Goal: Download file/media

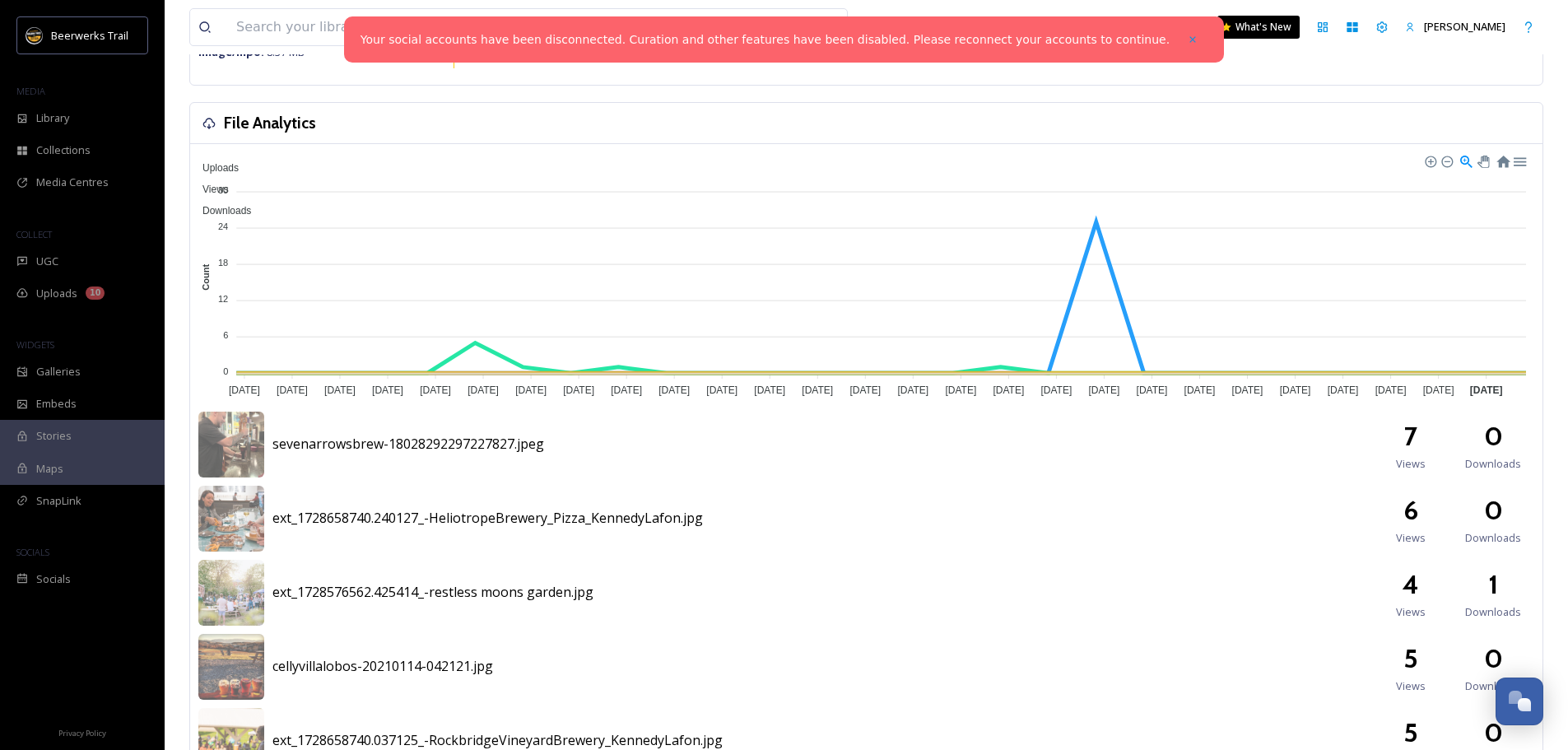
scroll to position [247, 0]
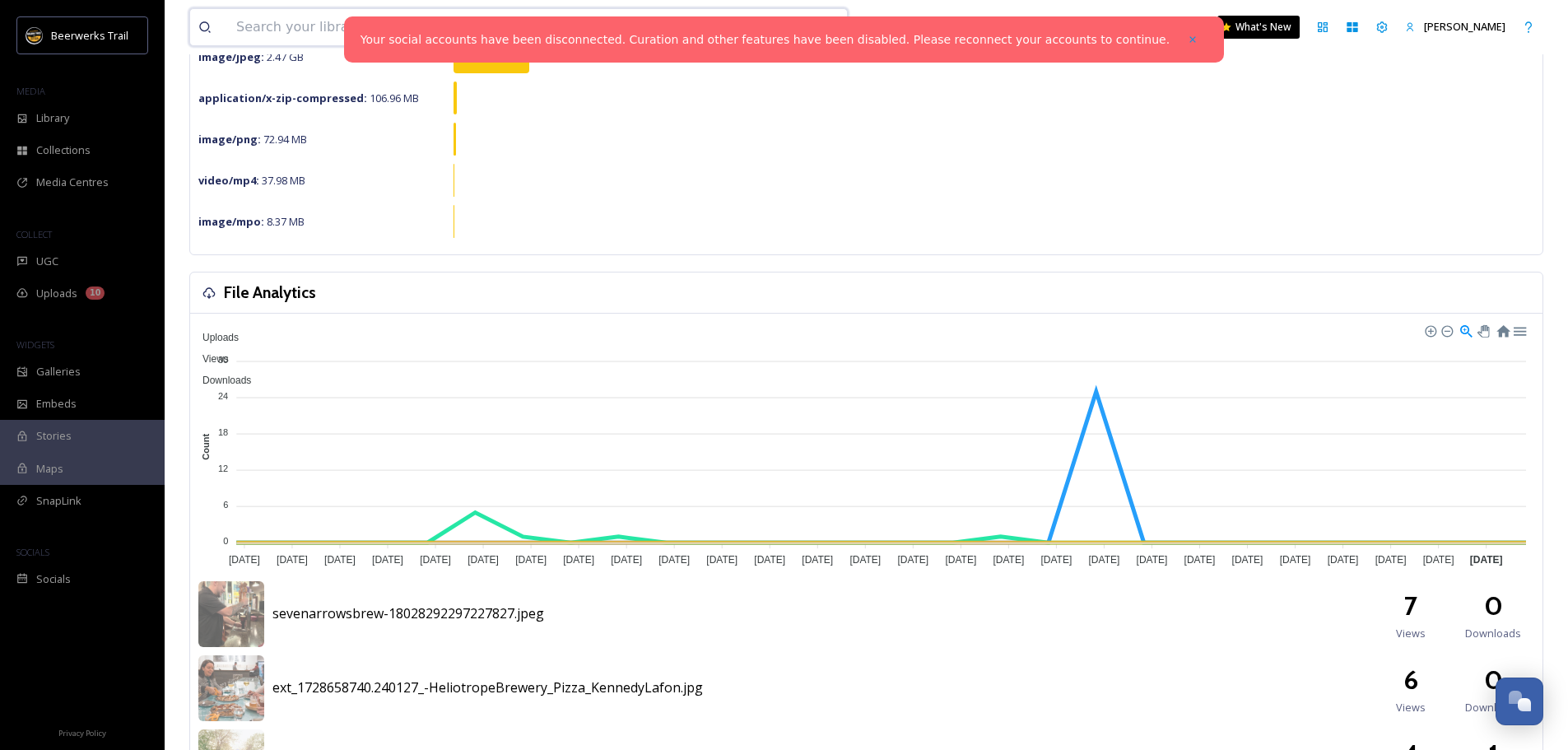
click at [375, 42] on input at bounding box center [470, 27] width 485 height 36
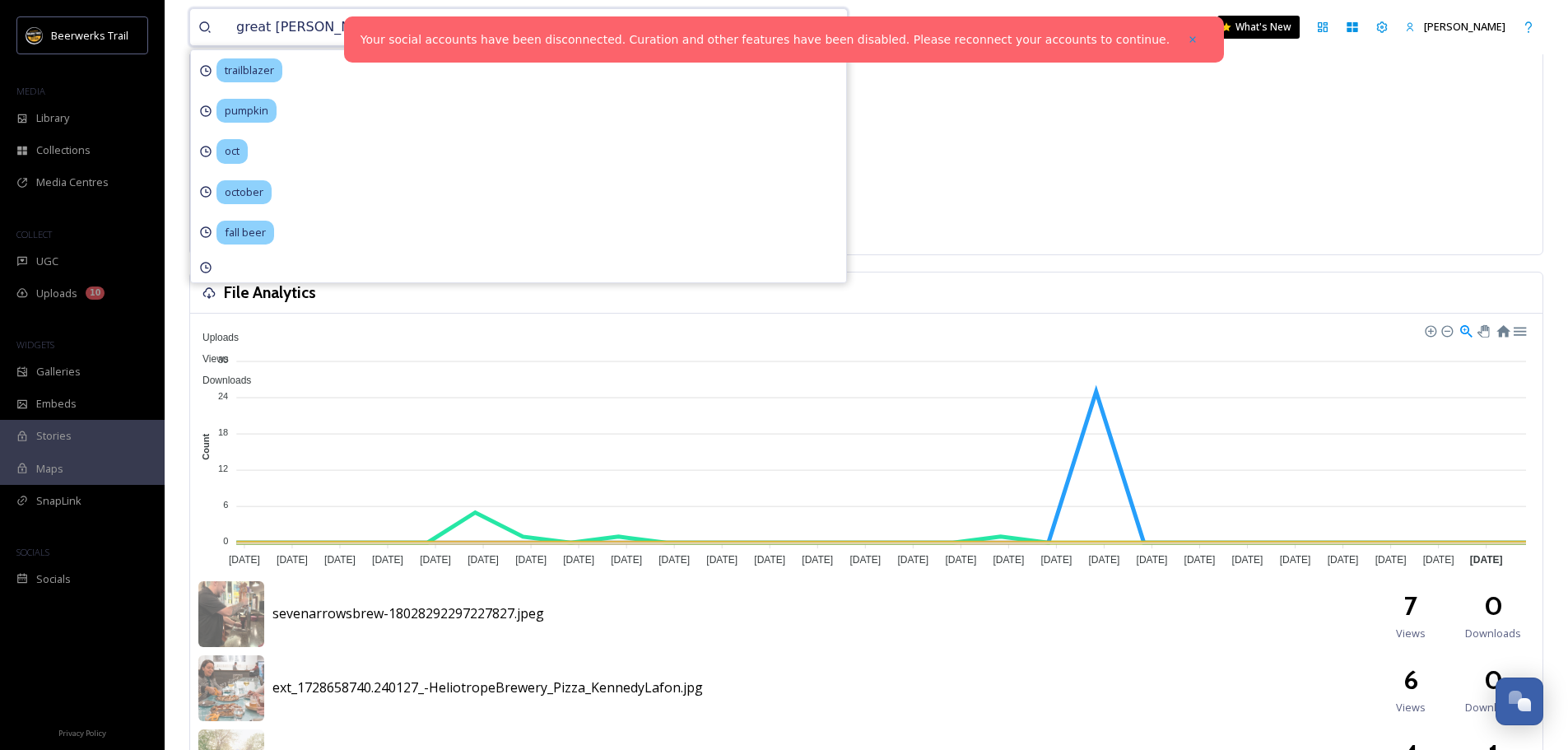
type input "[GEOGRAPHIC_DATA]"
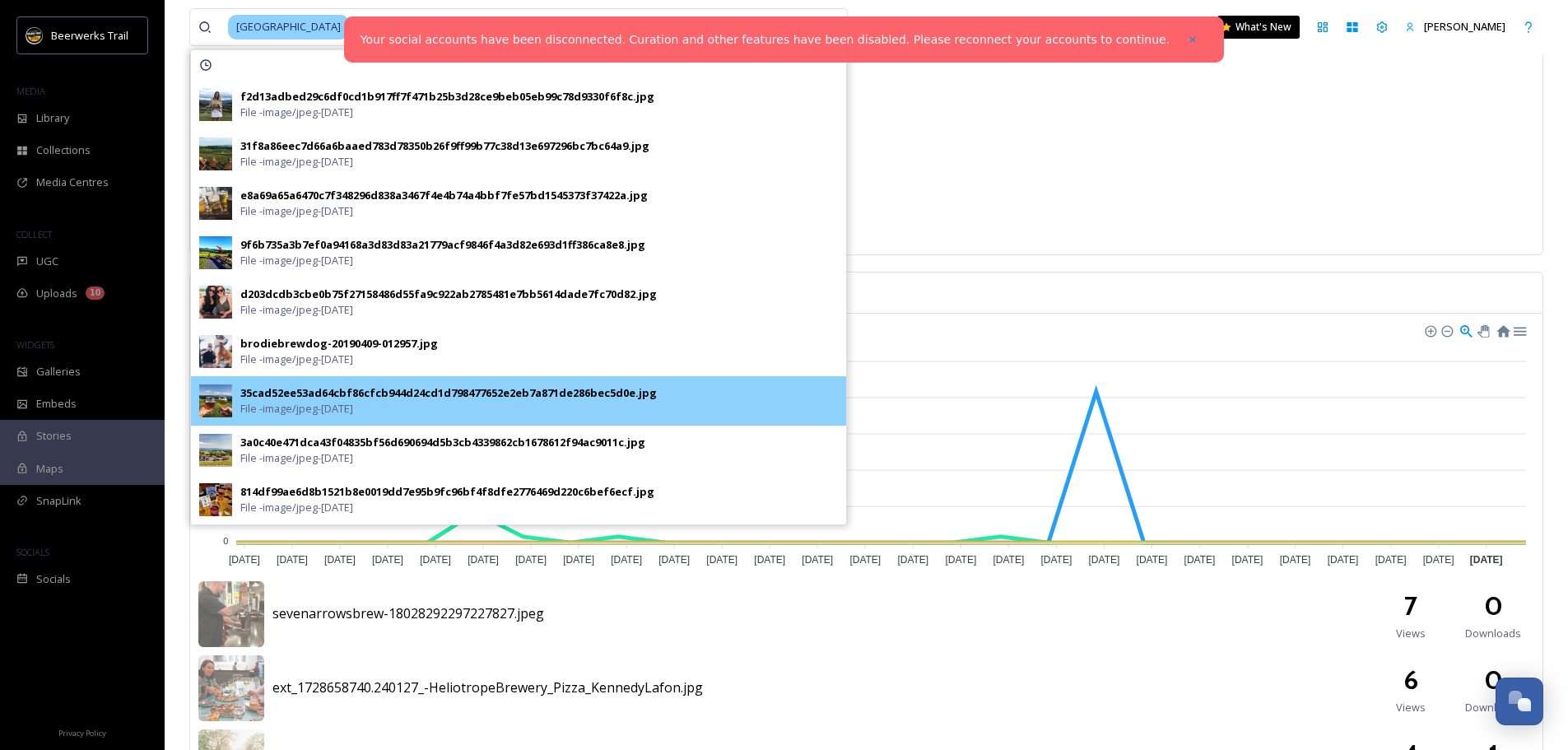
click at [451, 425] on div "35cad52ee53ad64cbf86cfcb944d24cd1d798477652e2eb7a871de286bec5d0e.jpg File - ima…" at bounding box center [518, 400] width 655 height 50
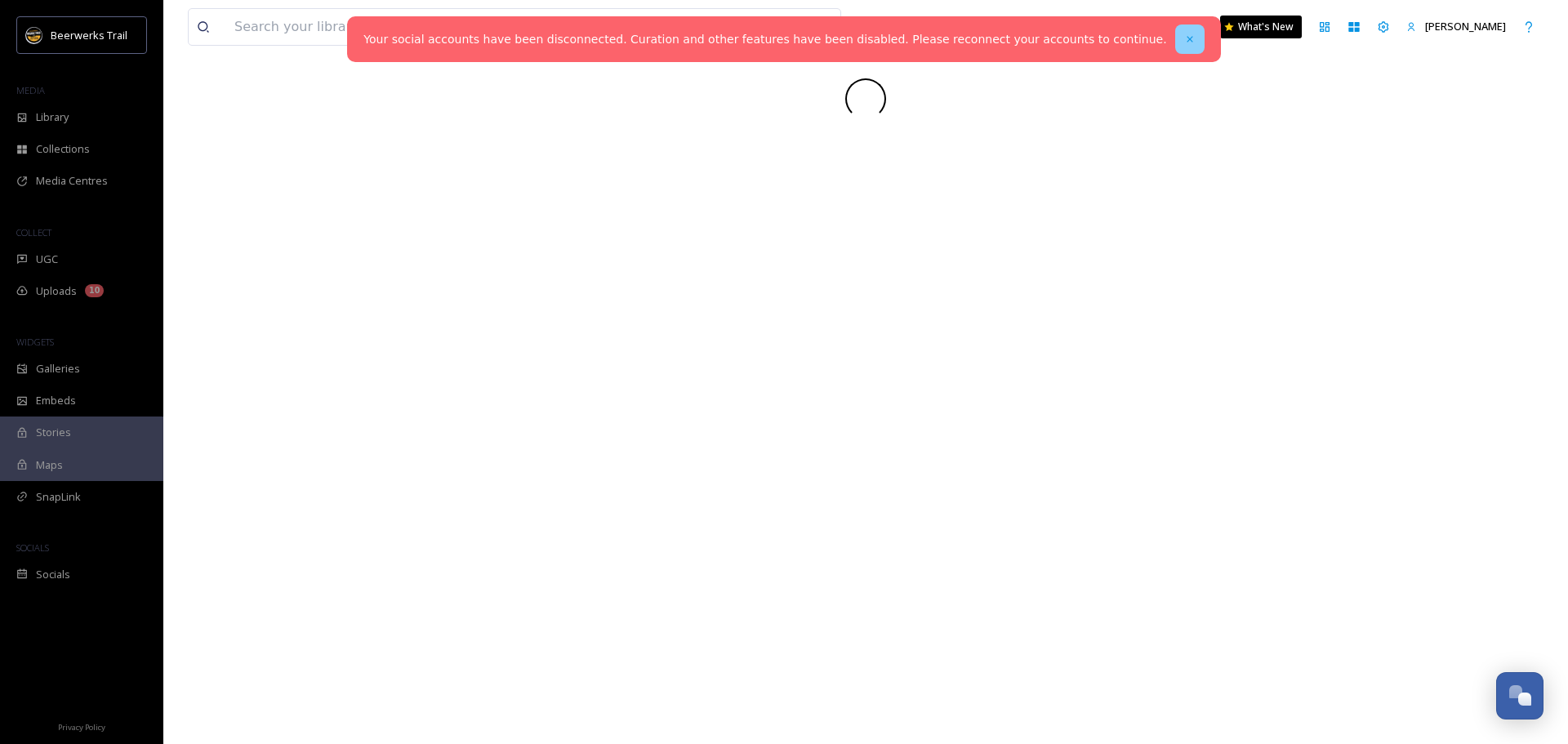
click at [1184, 38] on icon at bounding box center [1190, 39] width 12 height 12
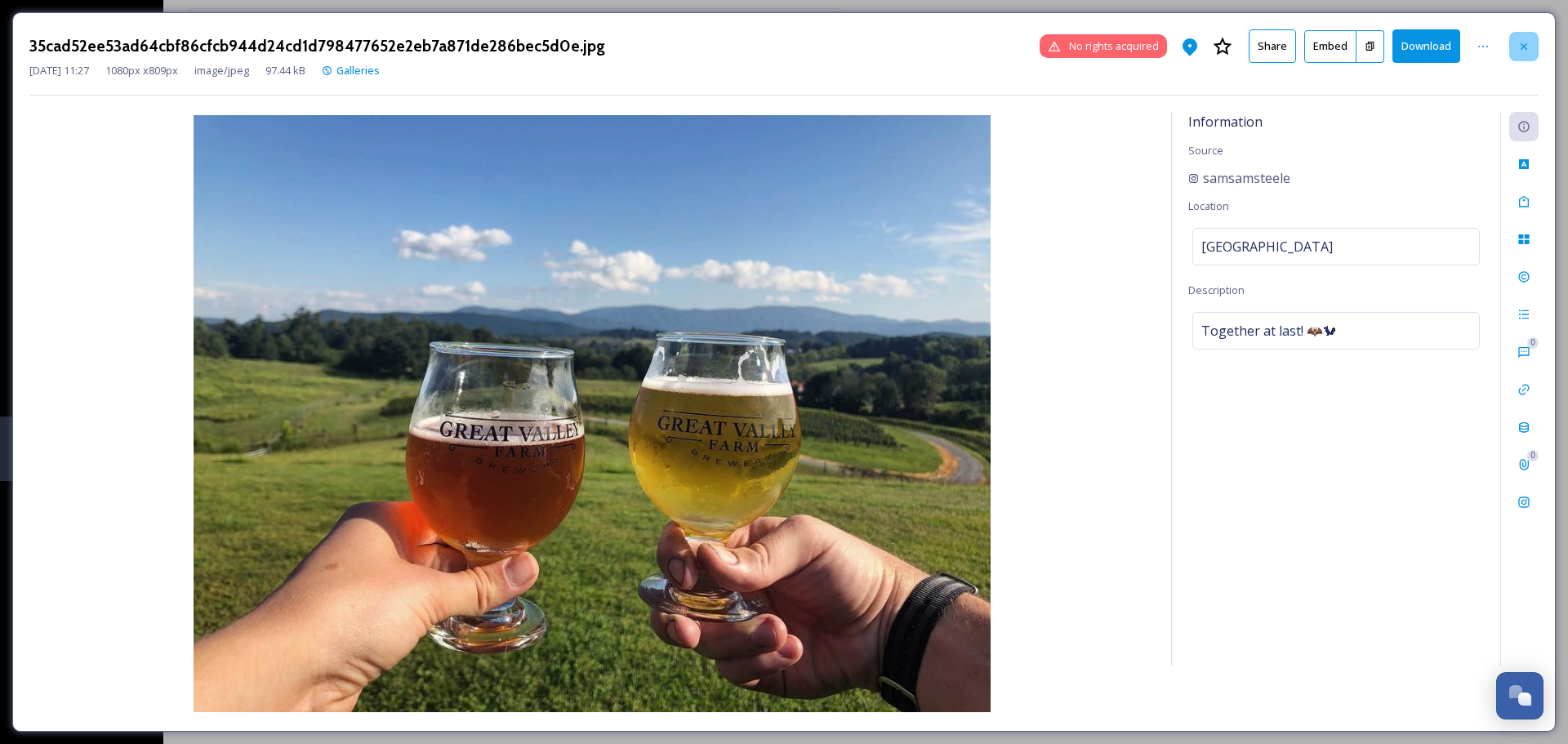
click at [1528, 45] on icon at bounding box center [1524, 47] width 13 height 13
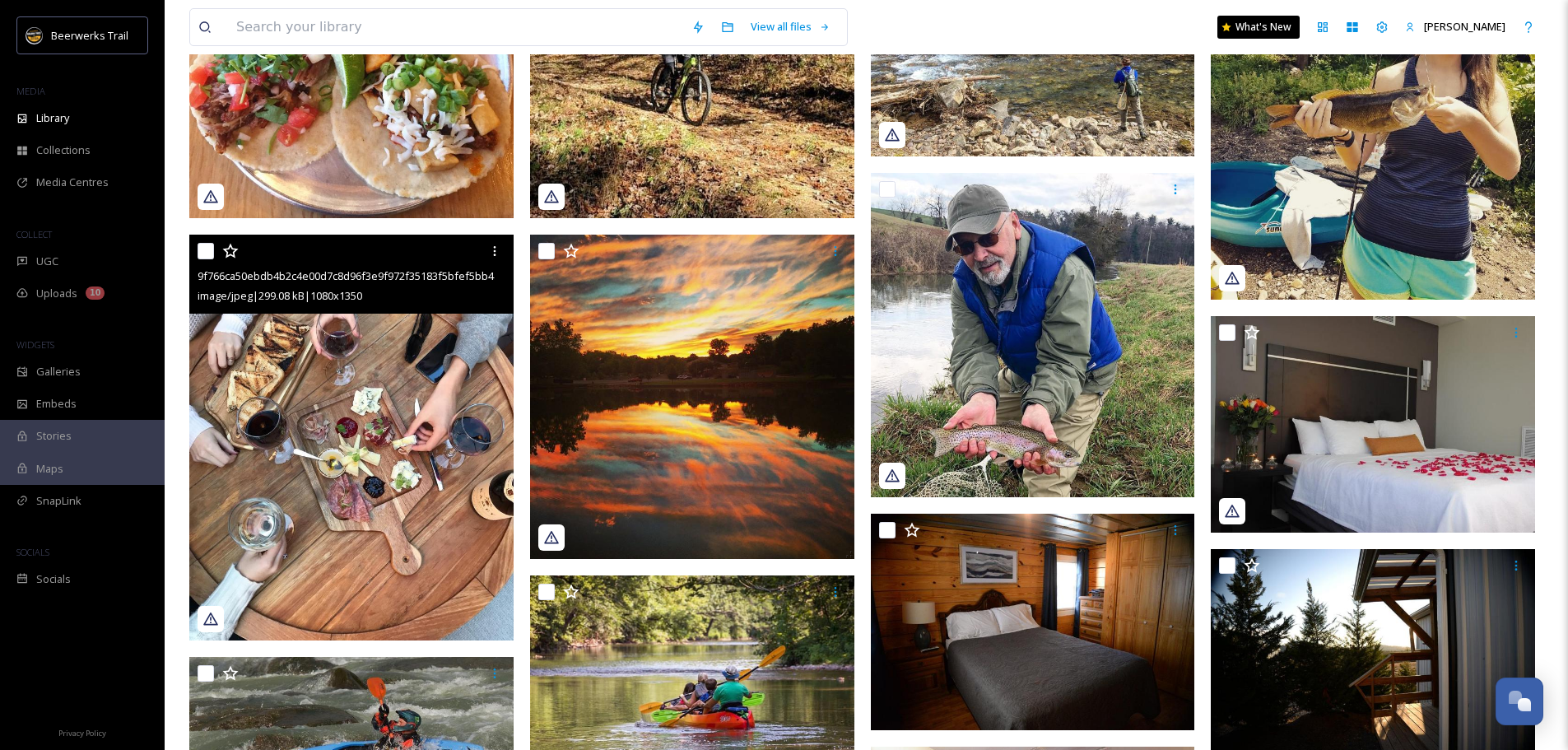
scroll to position [83, 0]
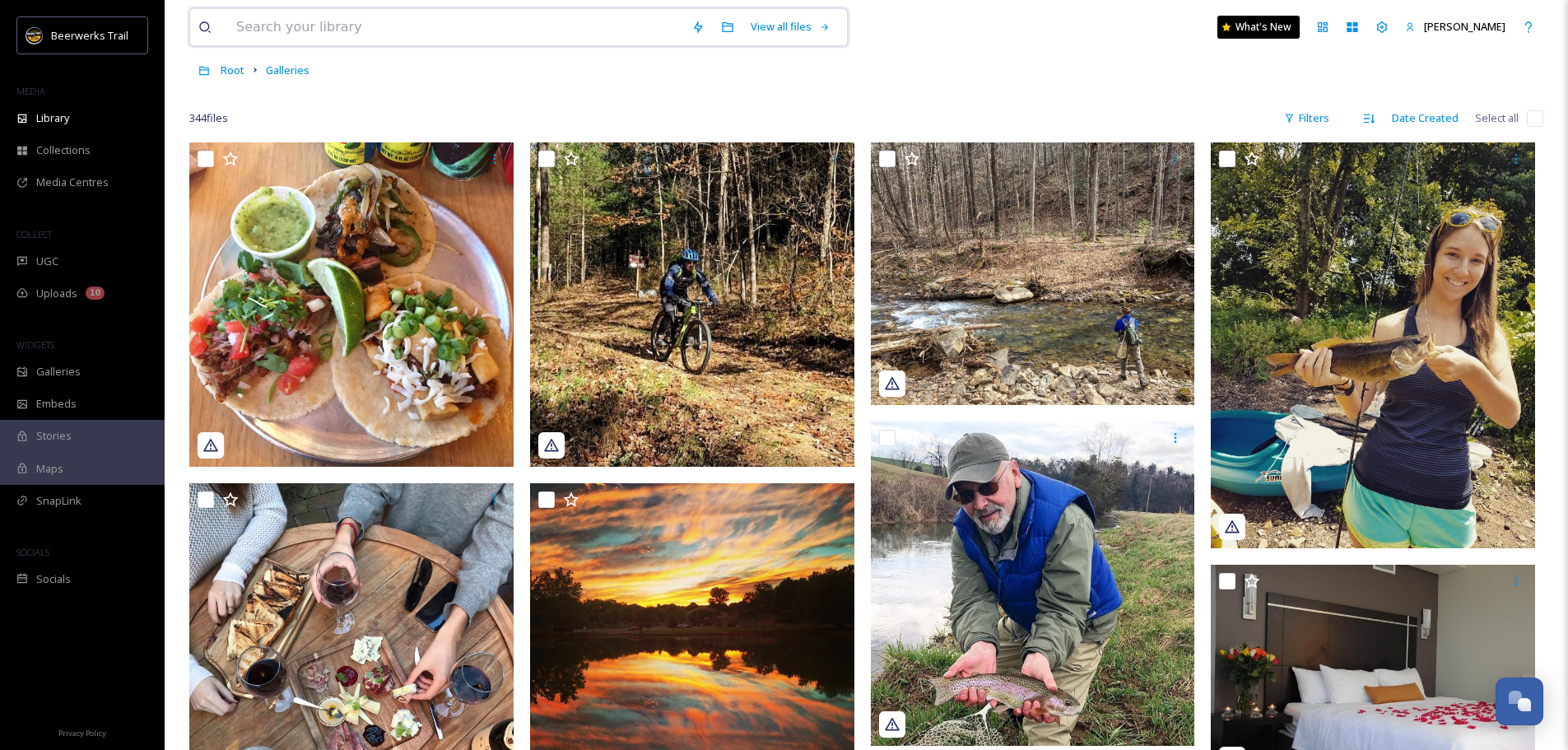
click at [365, 35] on input at bounding box center [455, 27] width 455 height 36
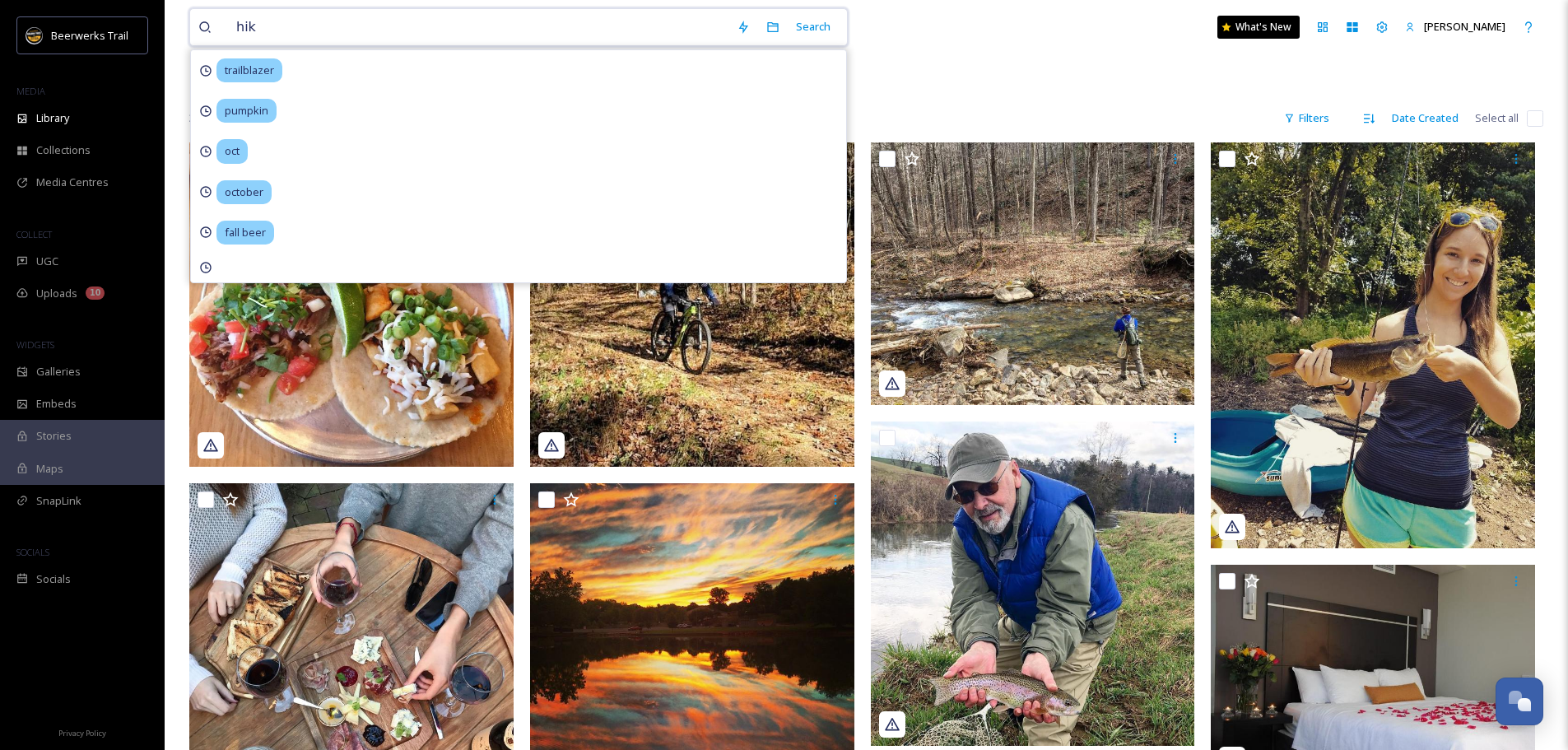
type input "hike"
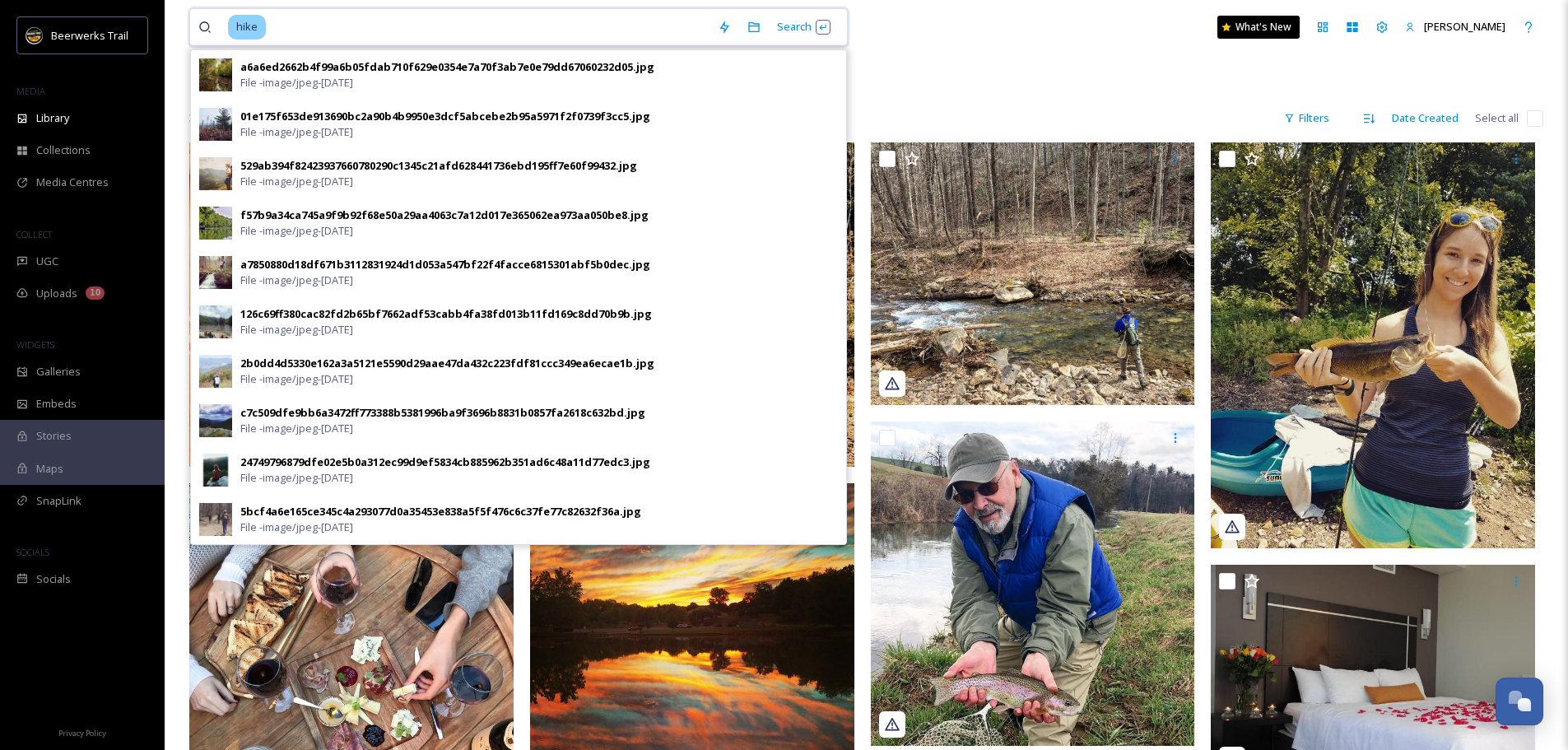
click at [295, 25] on input at bounding box center [488, 27] width 442 height 36
type input "h"
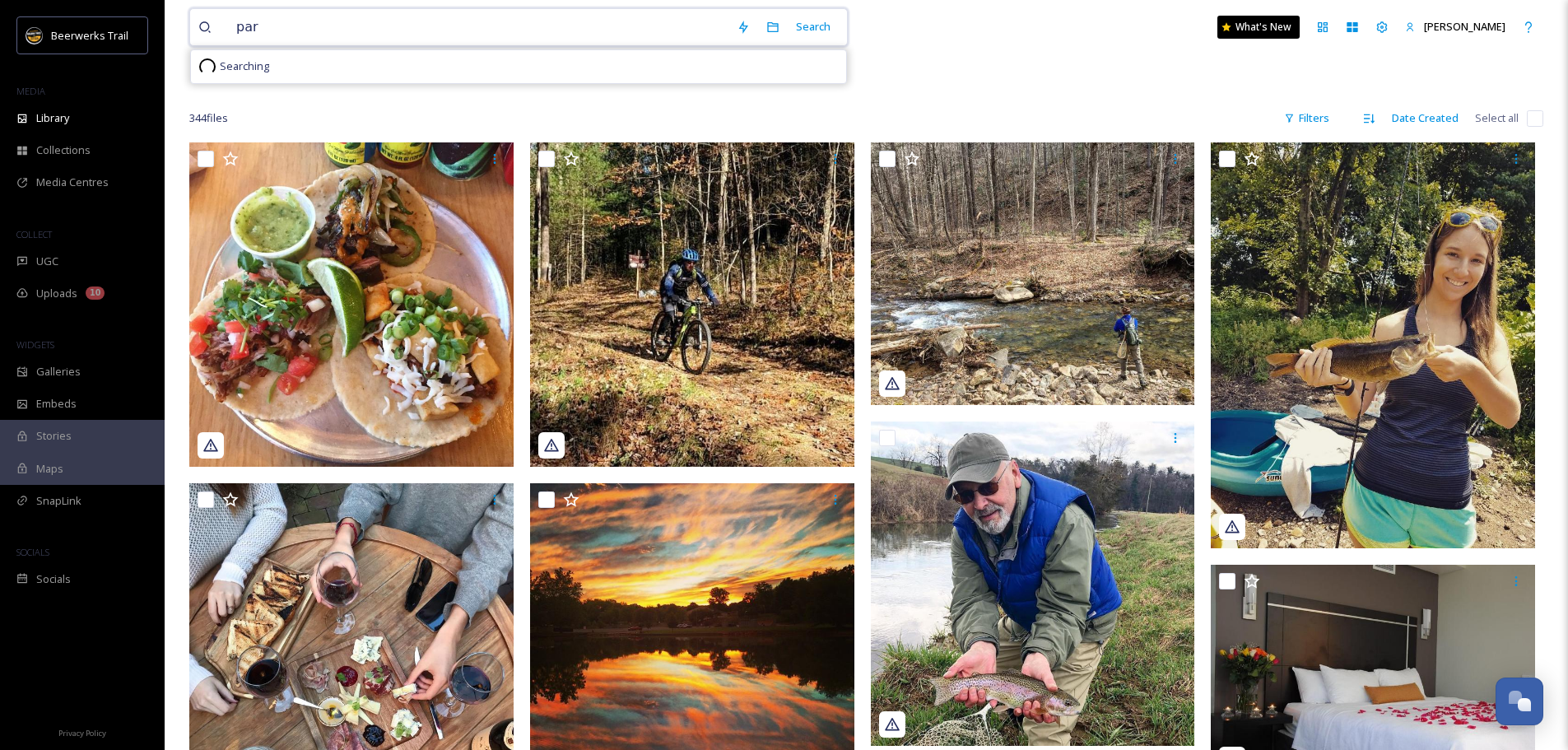
type input "park"
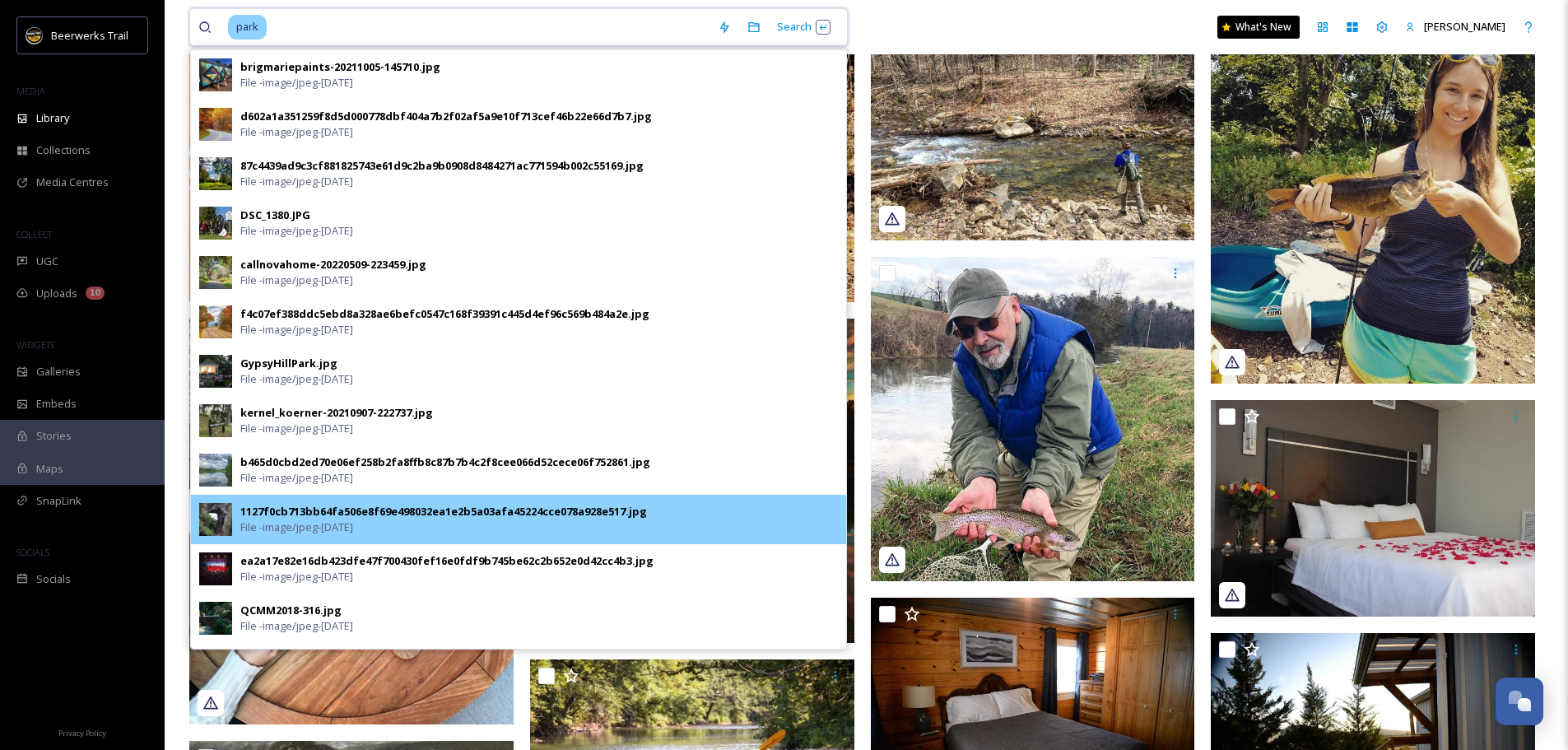
scroll to position [60, 0]
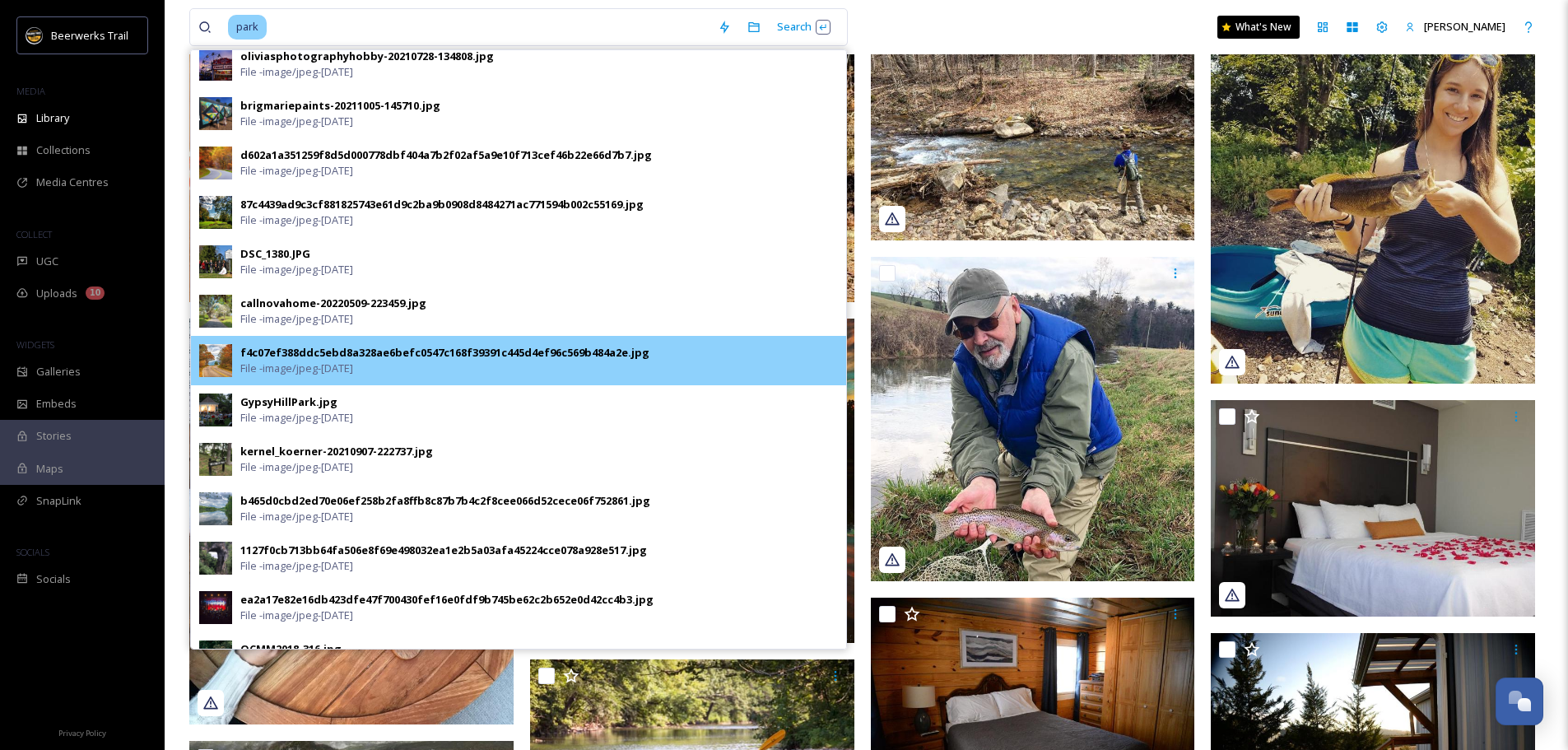
click at [297, 340] on div "f4c07ef388ddc5ebd8a328ae6befc0547c168f39391c445d4ef96c569b484a2e.jpg File - ima…" at bounding box center [518, 360] width 655 height 50
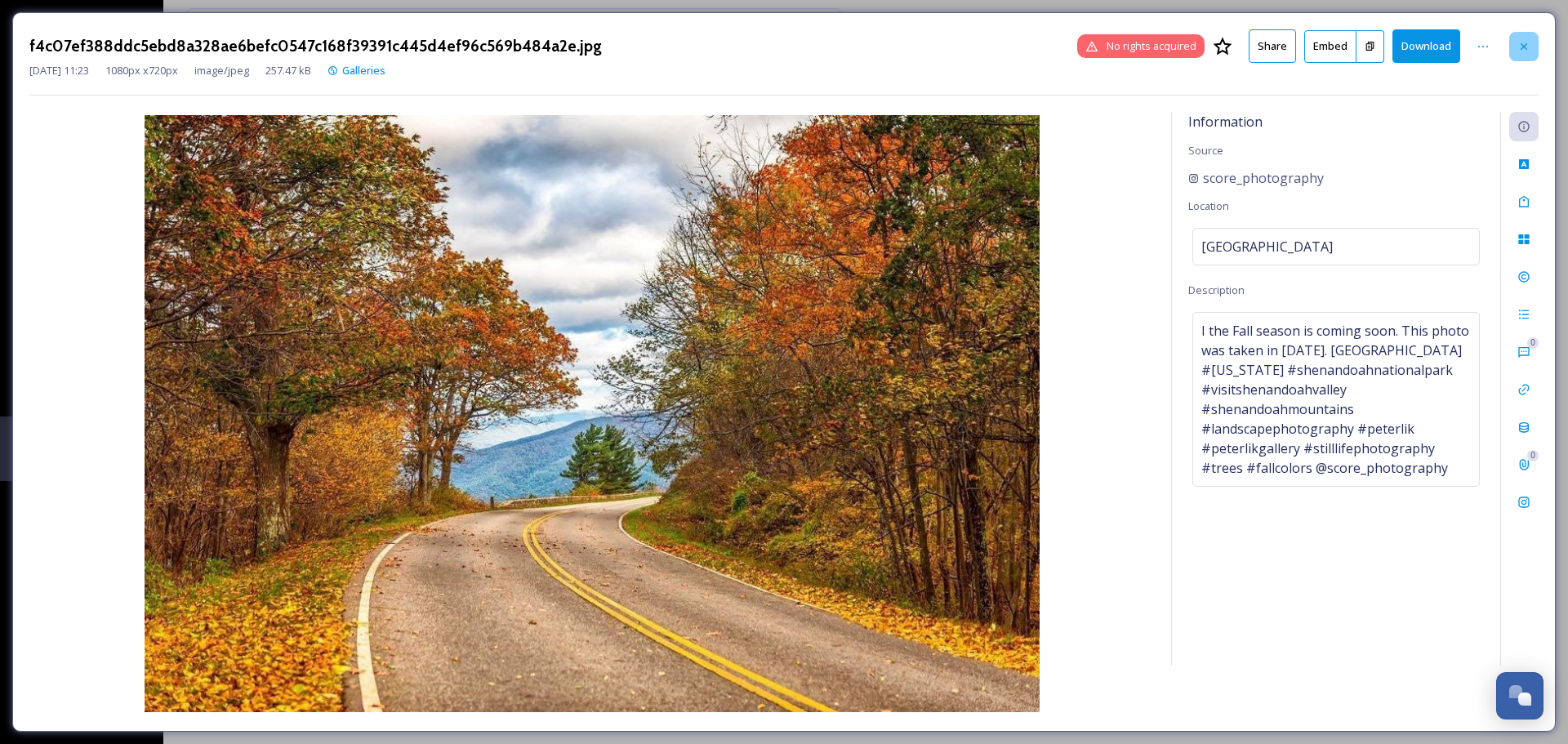
click at [1532, 49] on div at bounding box center [1524, 46] width 29 height 29
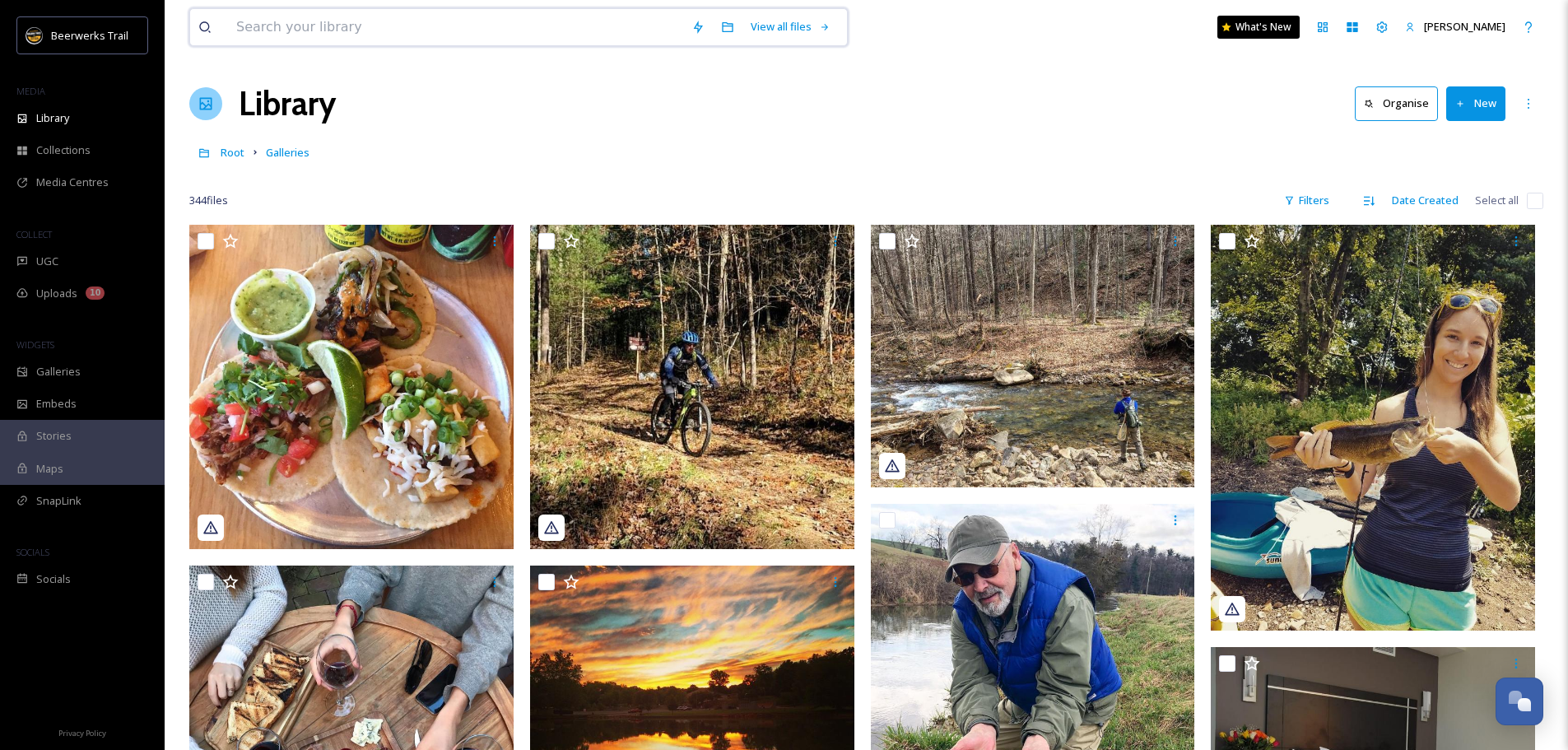
click at [438, 29] on input at bounding box center [455, 27] width 455 height 36
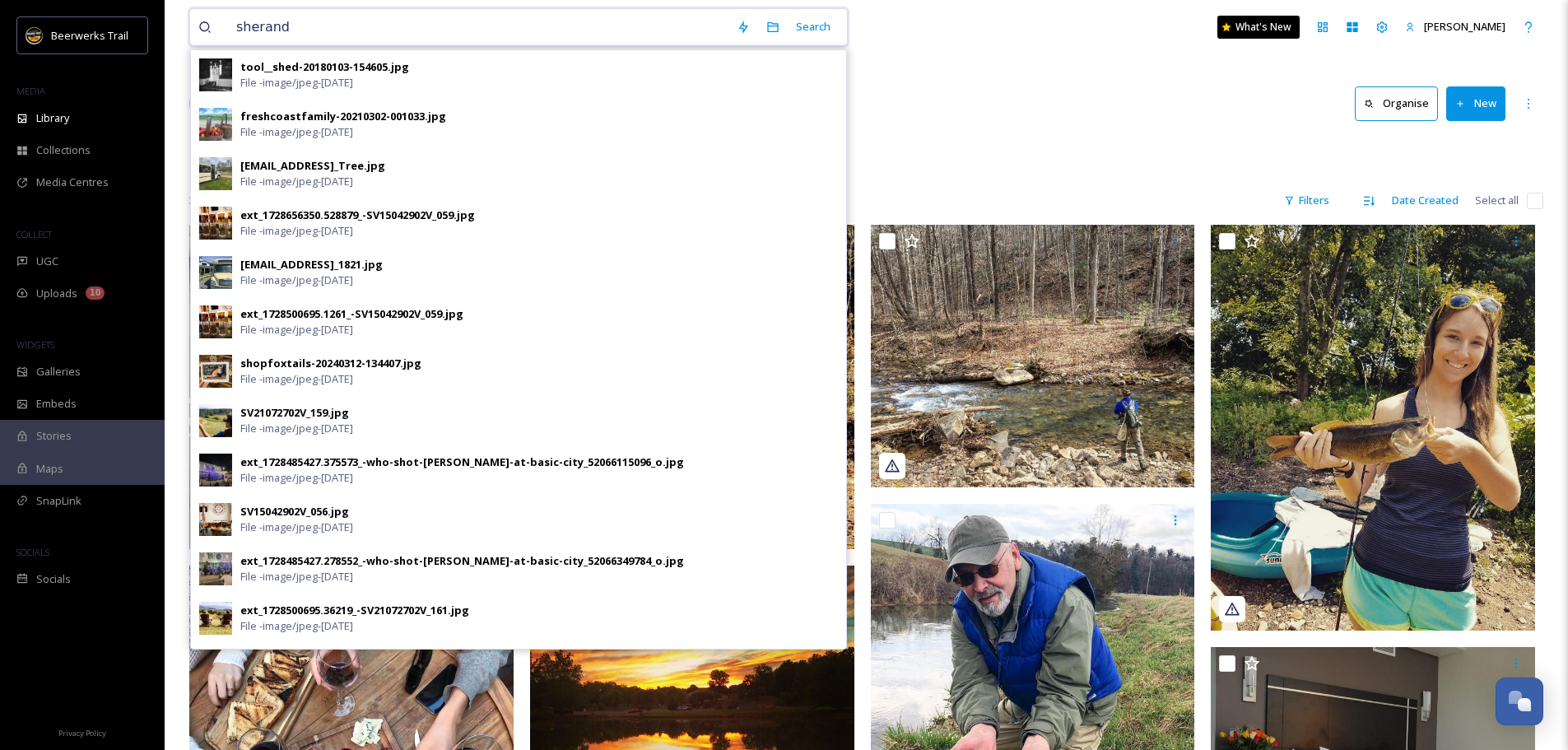
type input "sherando"
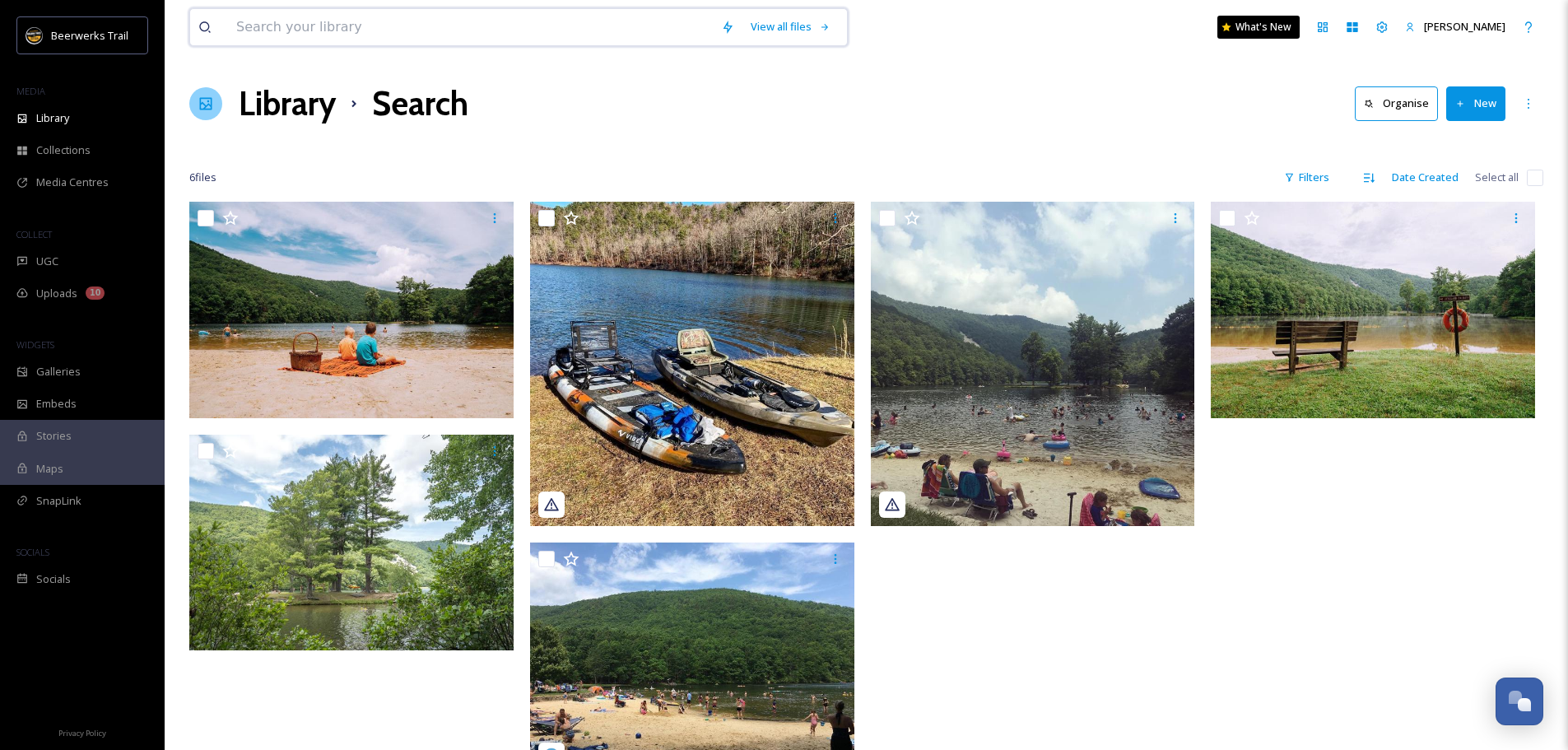
click at [305, 24] on input at bounding box center [470, 27] width 485 height 36
type input "elkton breweing"
click at [342, 37] on input at bounding box center [533, 27] width 412 height 36
type input "elkton"
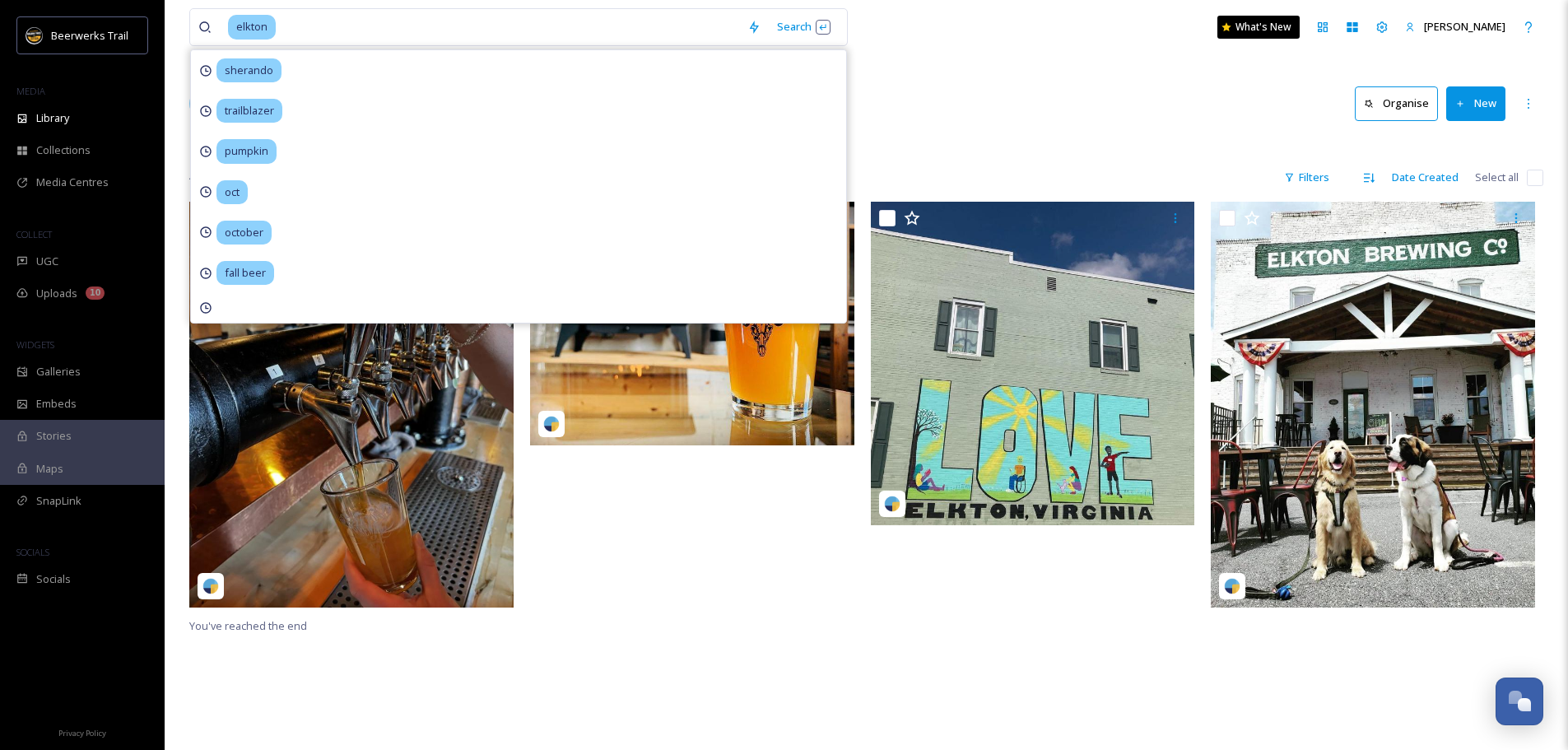
click at [1206, 87] on div "Library Search Organise New" at bounding box center [867, 104] width 1354 height 50
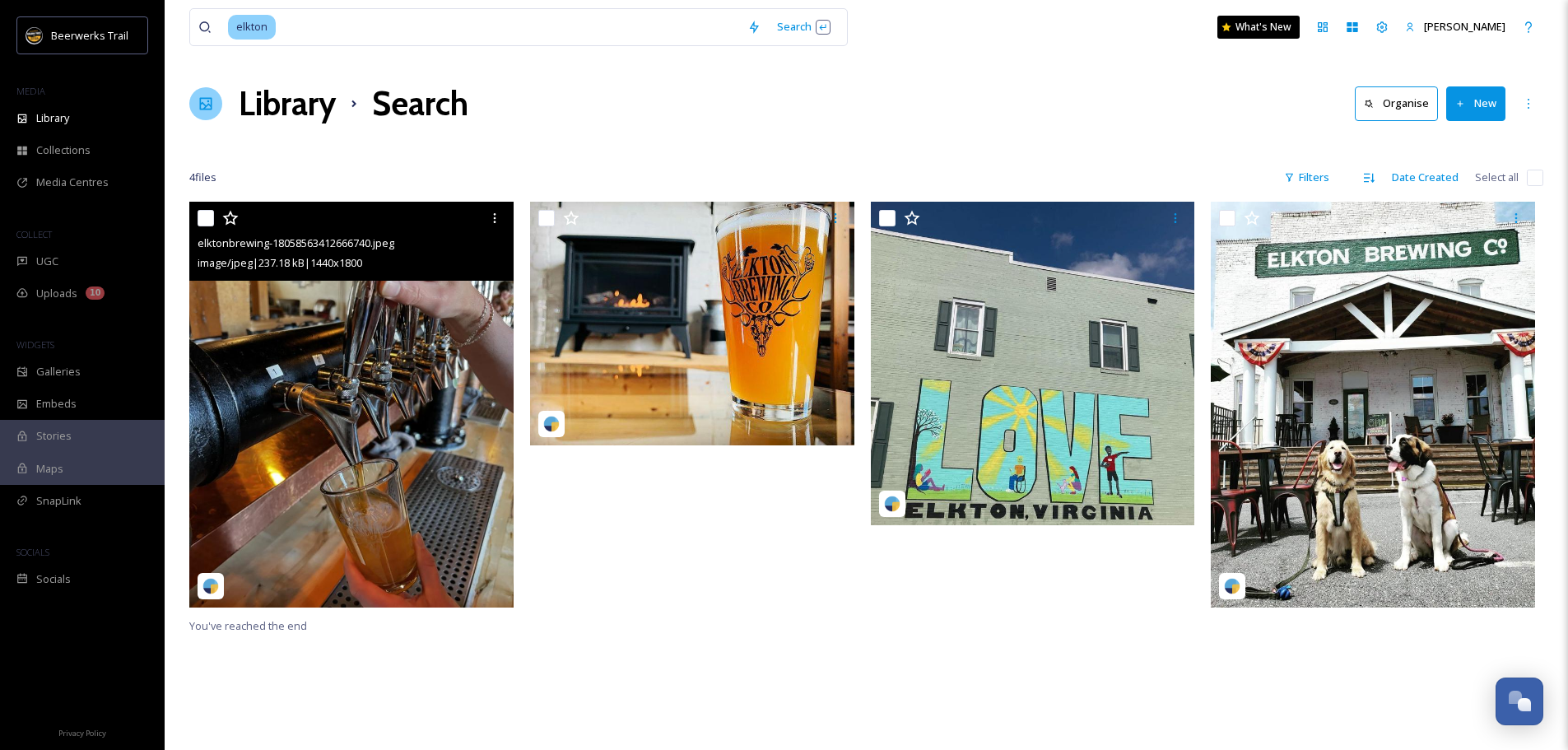
click at [396, 317] on img at bounding box center [352, 404] width 325 height 405
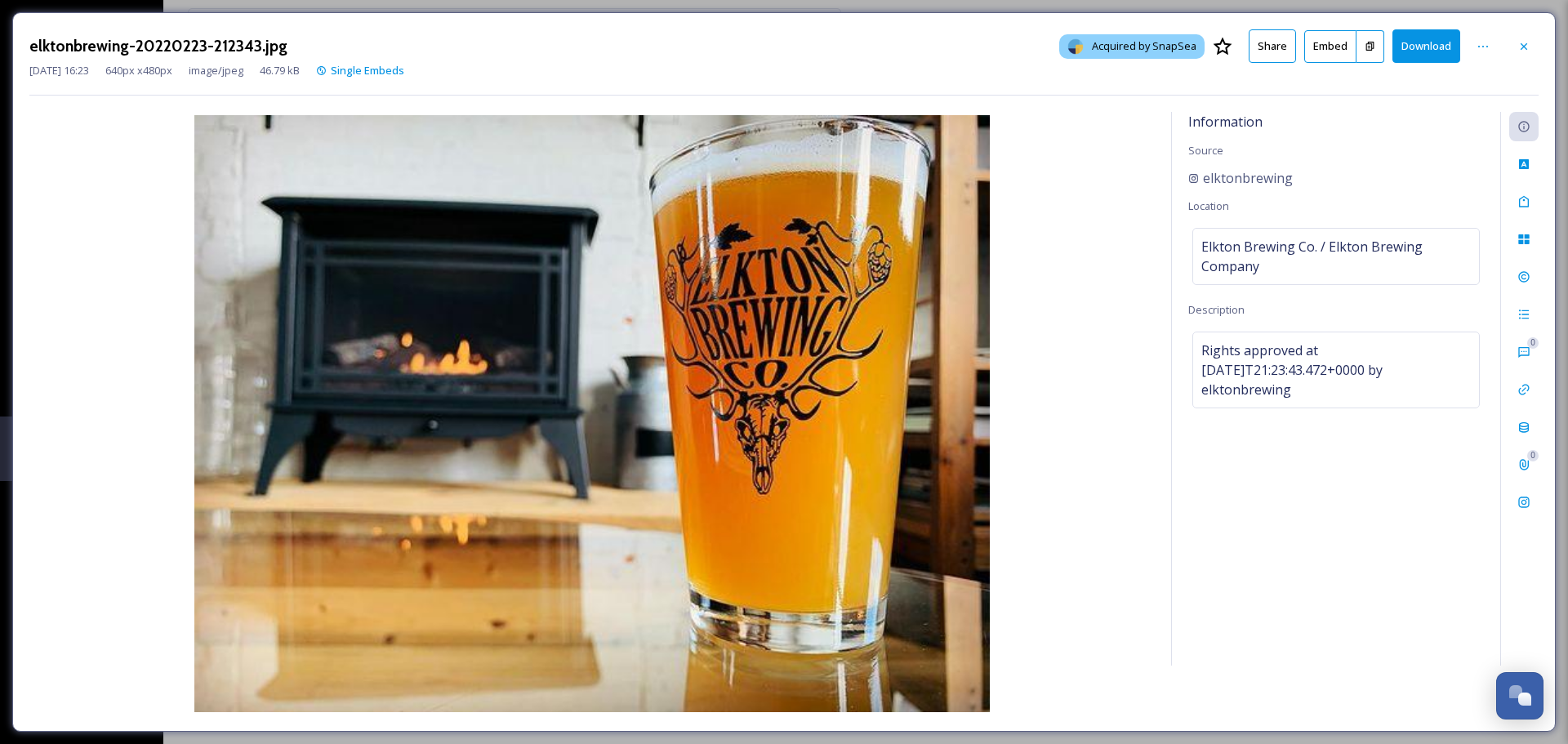
click at [1417, 41] on button "Download" at bounding box center [1426, 46] width 68 height 33
click at [1525, 43] on icon at bounding box center [1524, 47] width 13 height 13
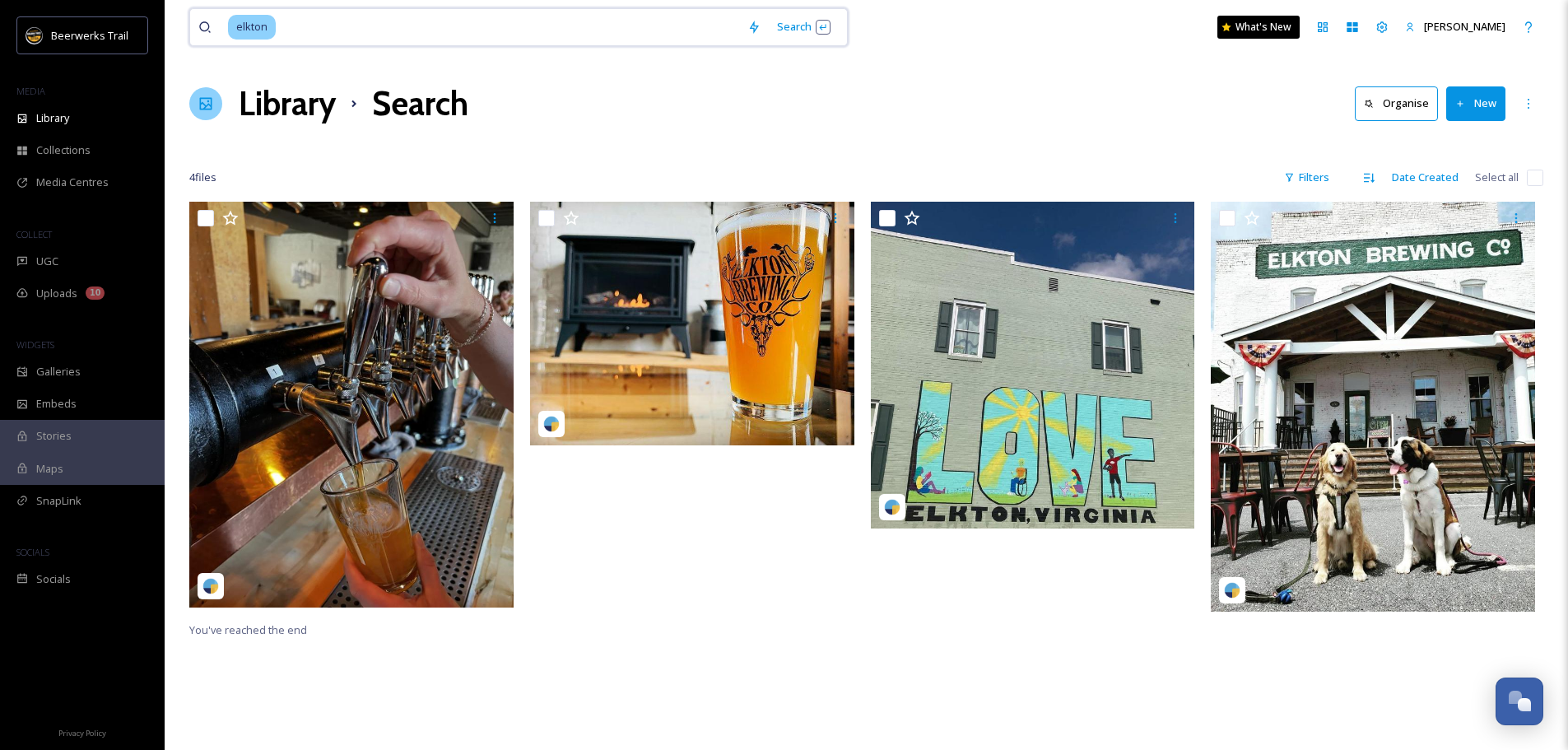
click at [504, 37] on input at bounding box center [508, 27] width 462 height 36
type input "e"
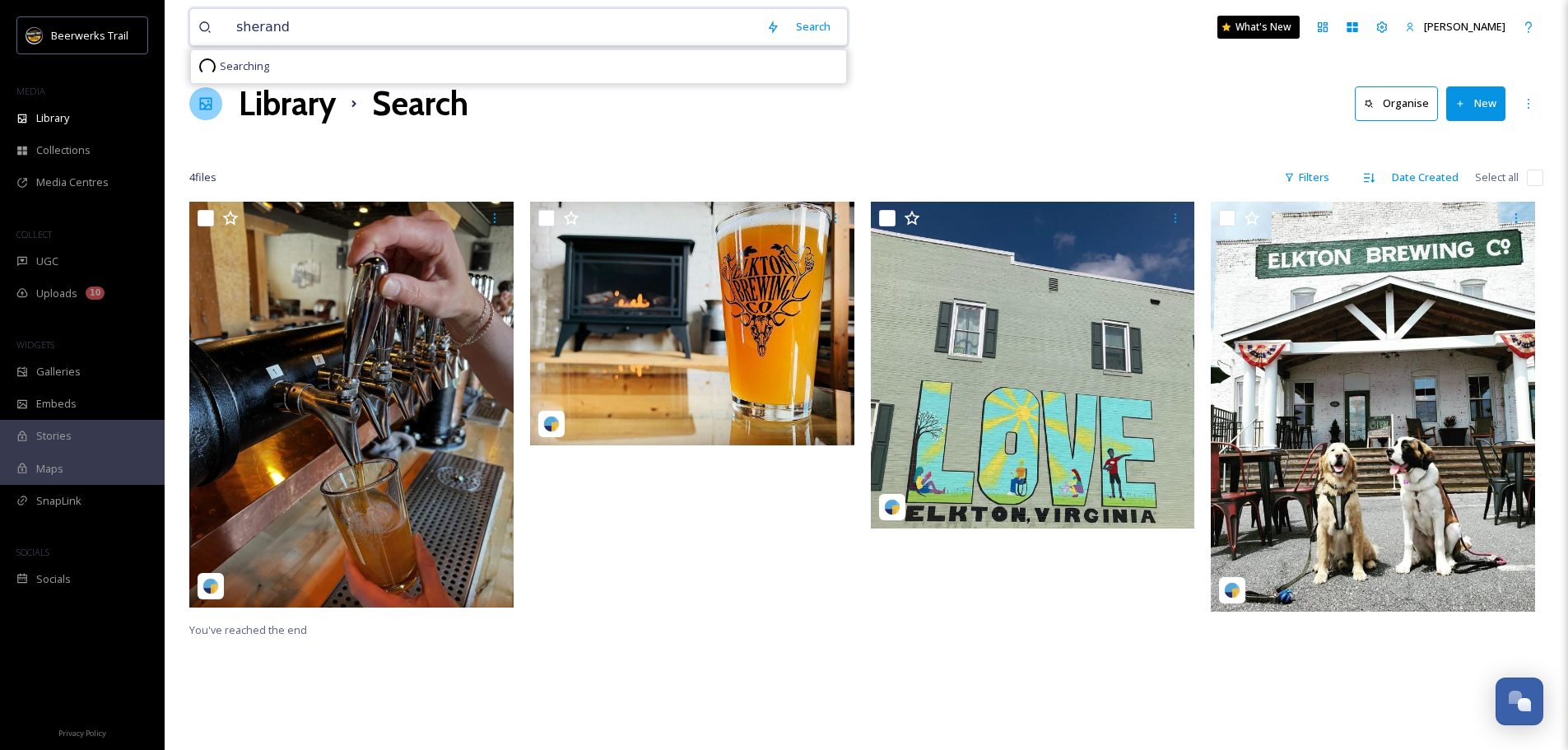
type input "sherando"
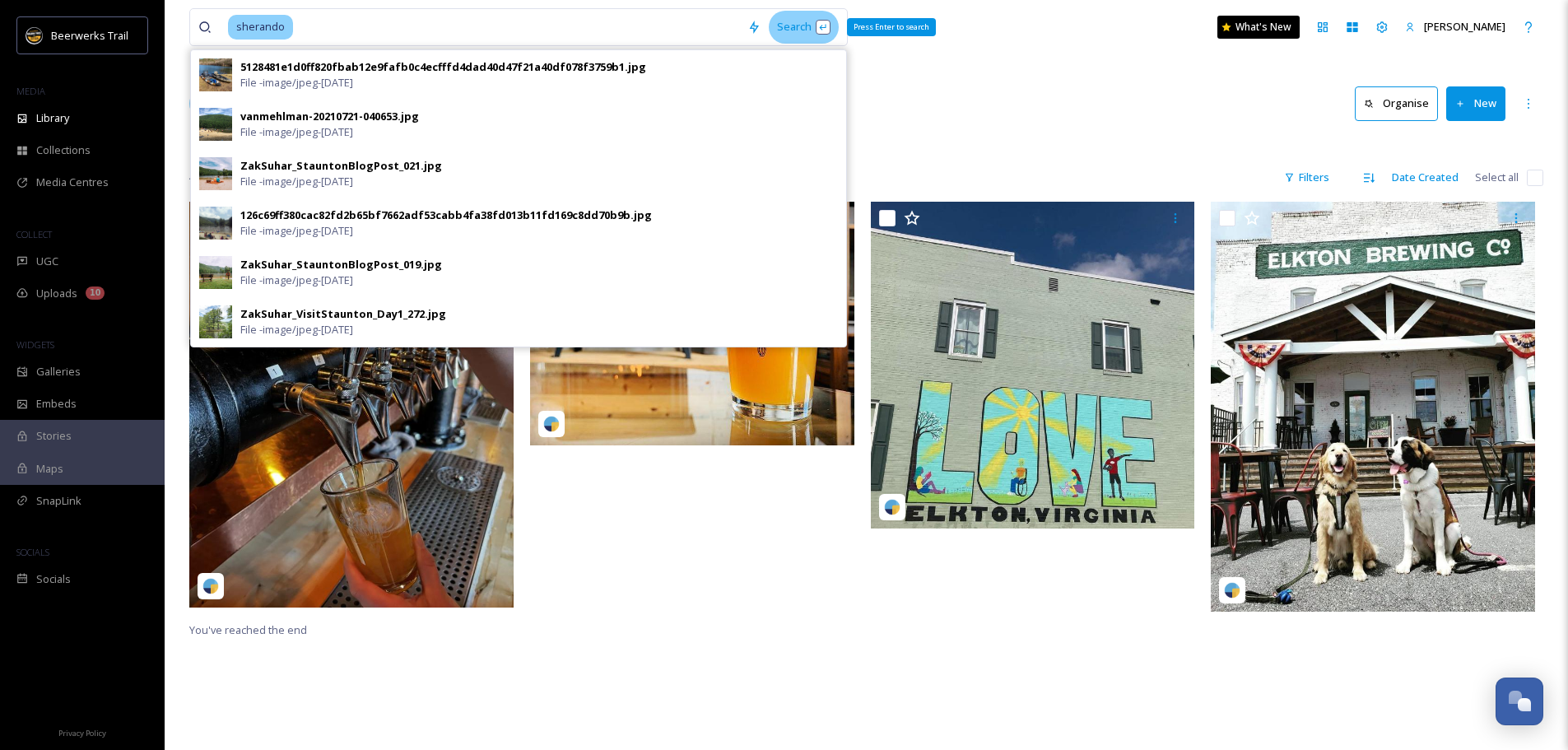
click at [796, 28] on div "Search Press Enter to search" at bounding box center [803, 27] width 70 height 32
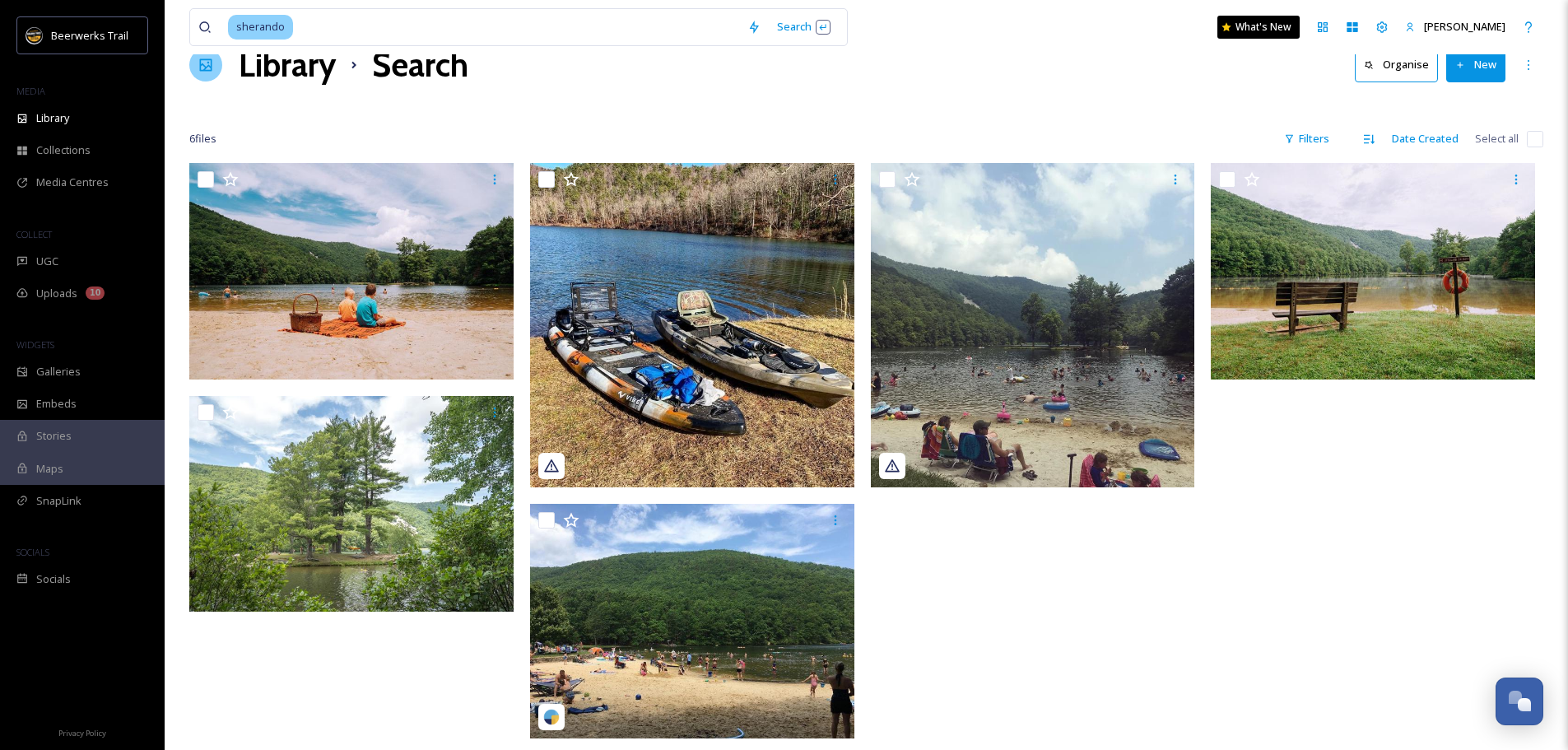
scroll to position [37, 0]
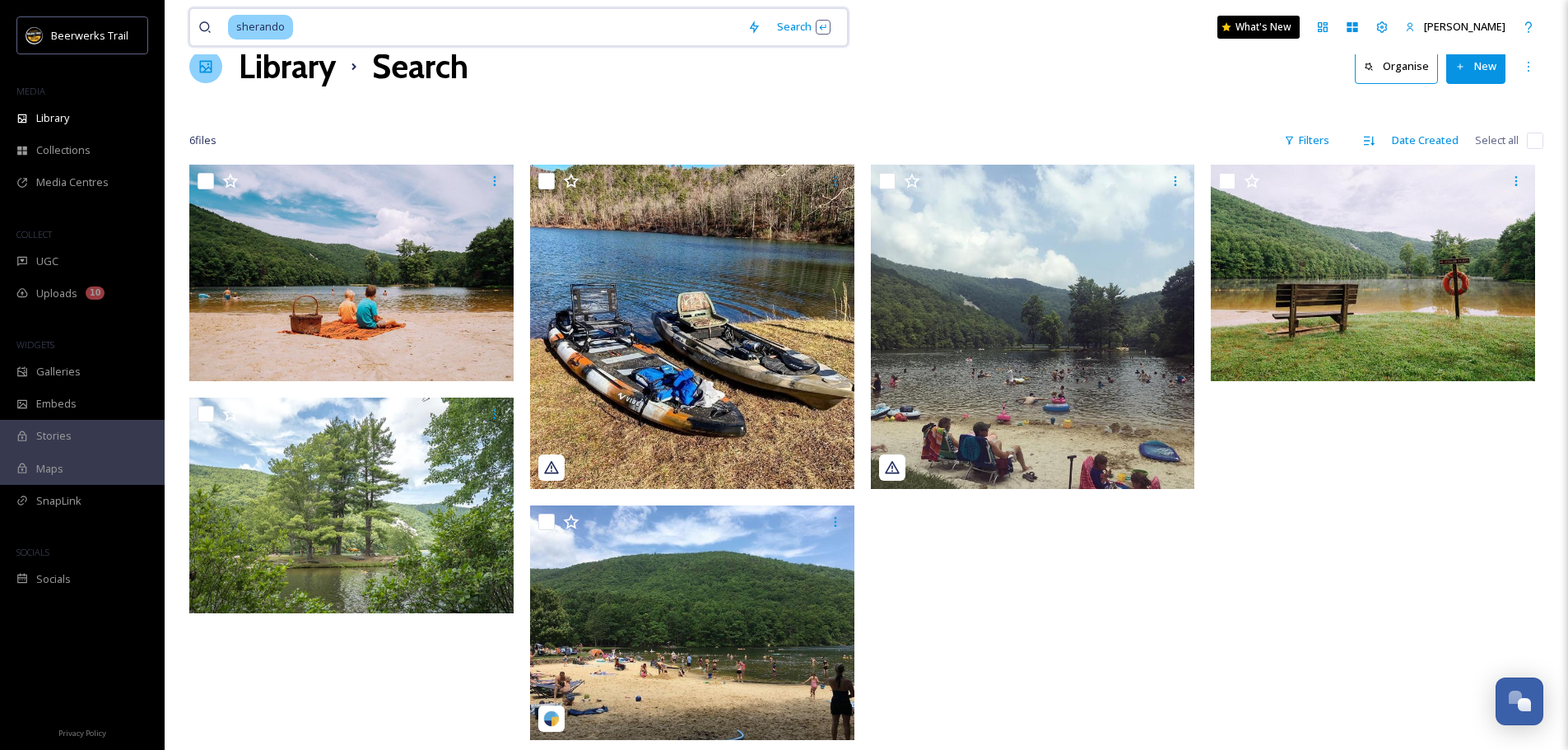
click at [371, 19] on input at bounding box center [517, 27] width 444 height 36
type input "s"
type input "[GEOGRAPHIC_DATA]"
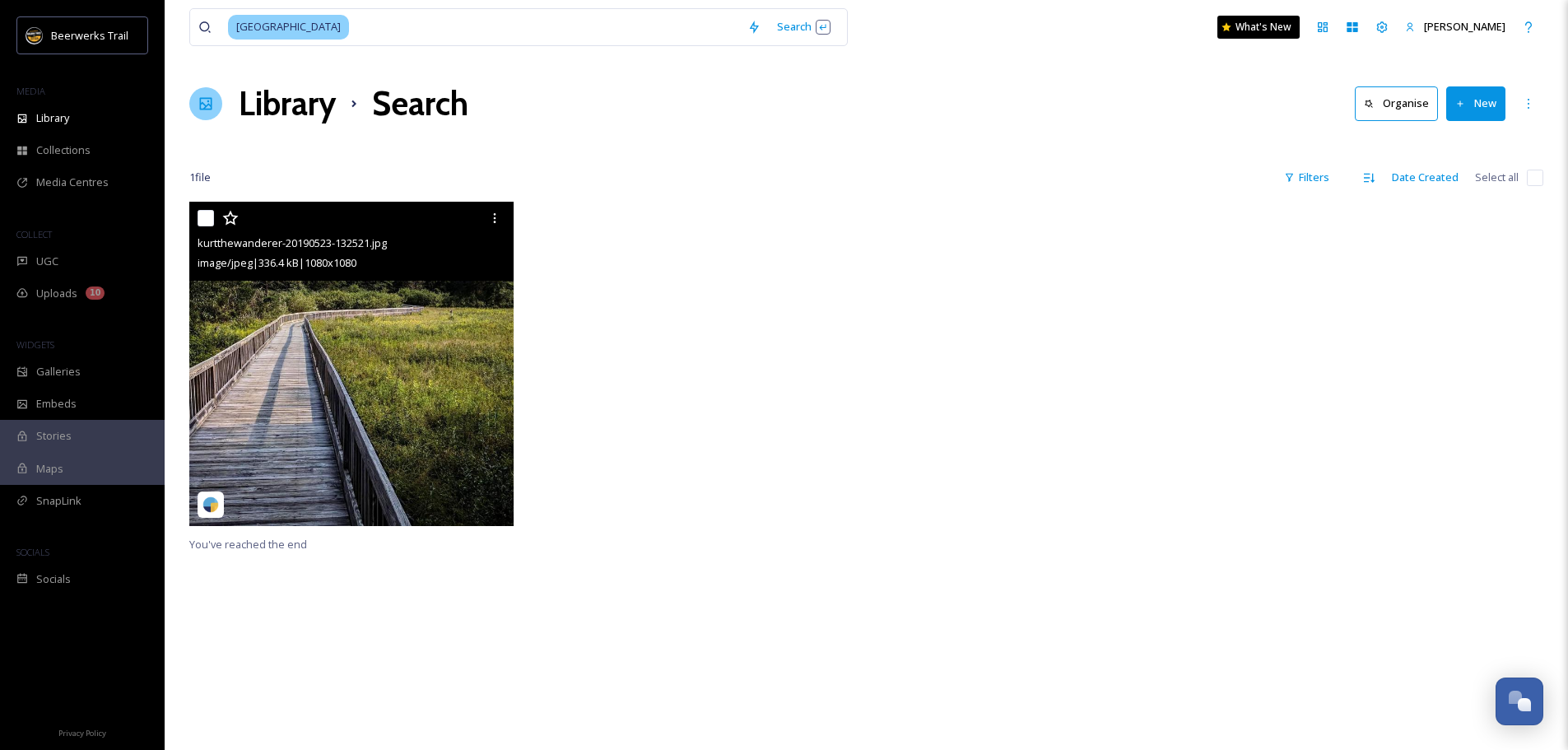
click at [335, 344] on img at bounding box center [352, 363] width 325 height 324
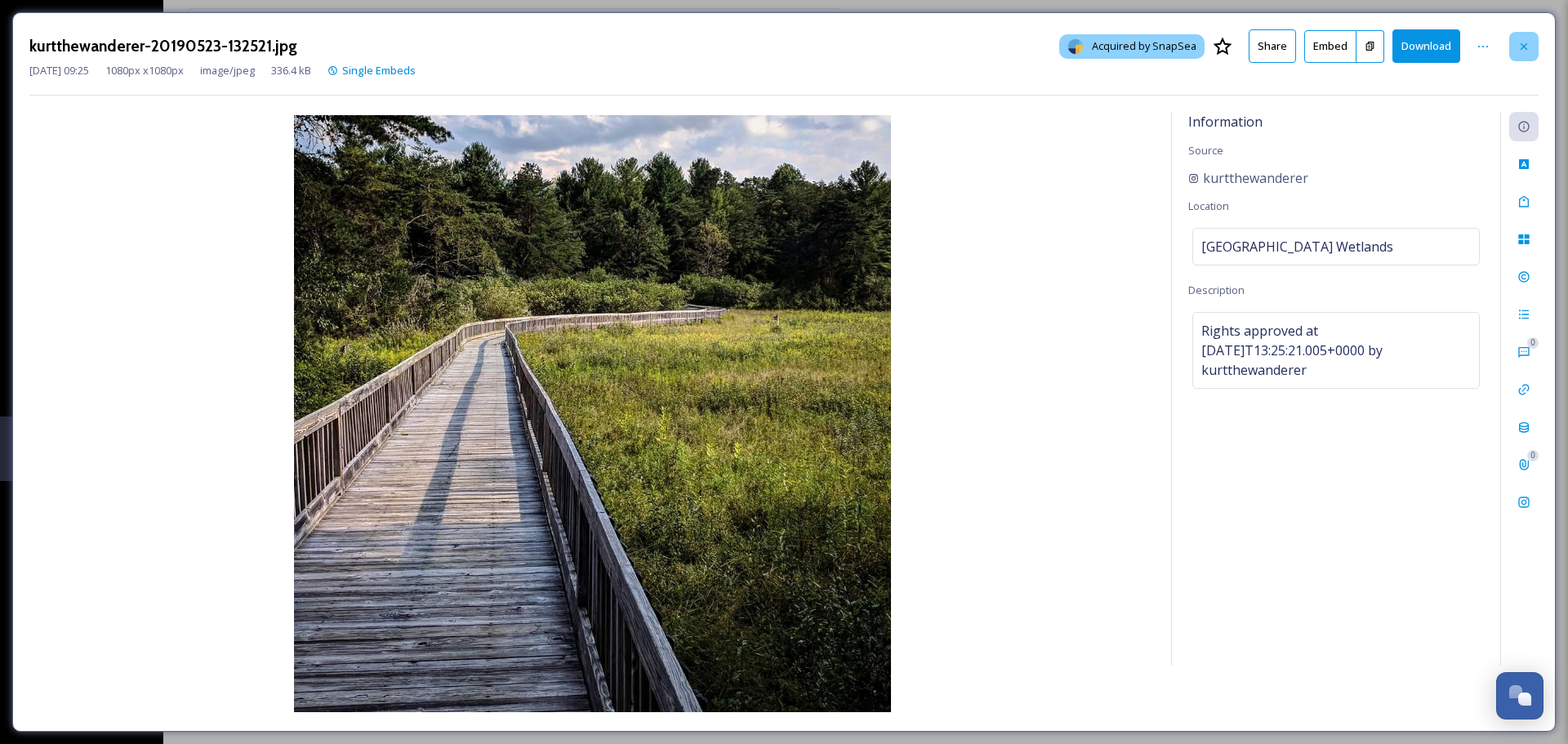
click at [1518, 54] on div at bounding box center [1524, 46] width 29 height 29
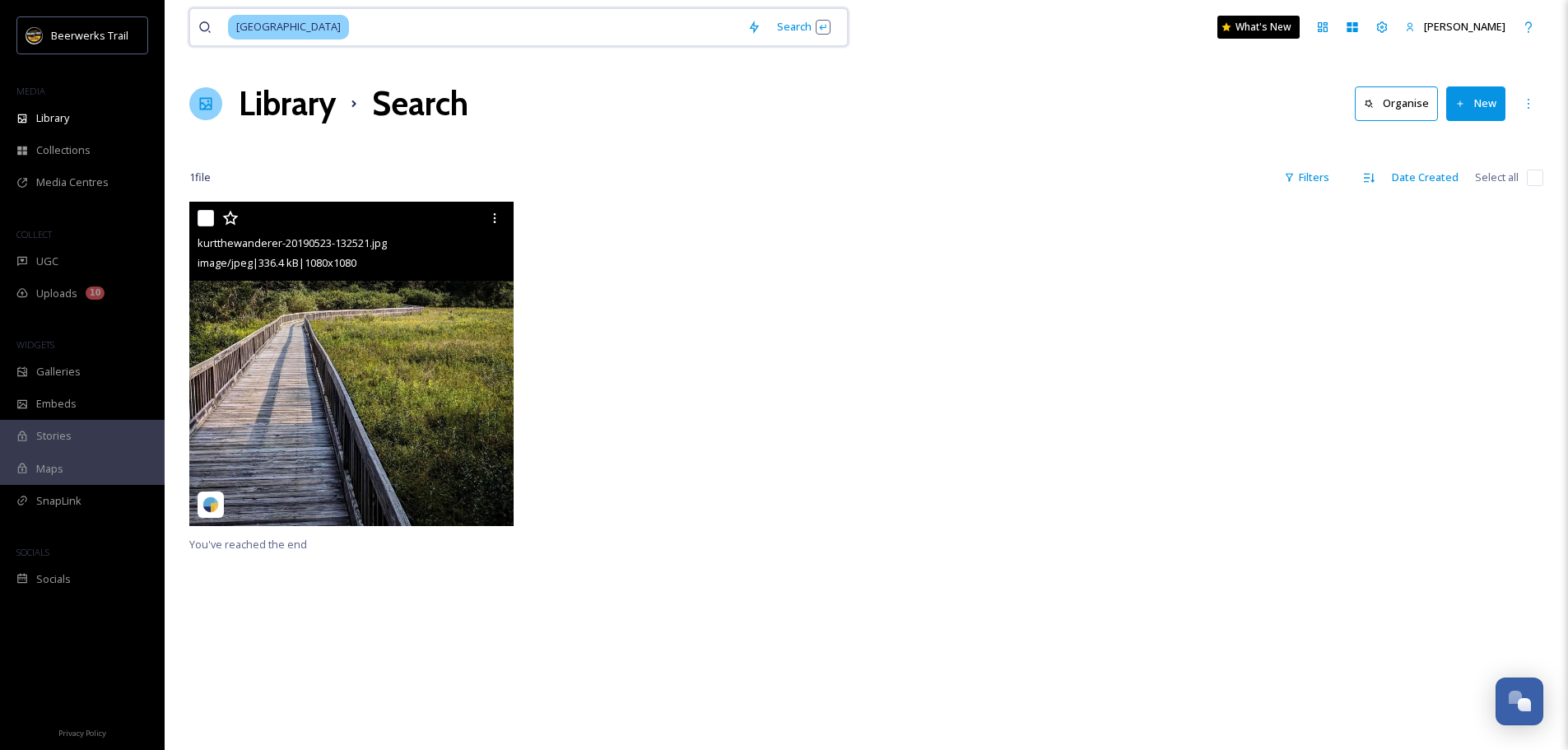
click at [448, 12] on input at bounding box center [545, 27] width 389 height 36
click at [447, 27] on input at bounding box center [545, 27] width 389 height 36
type input "a"
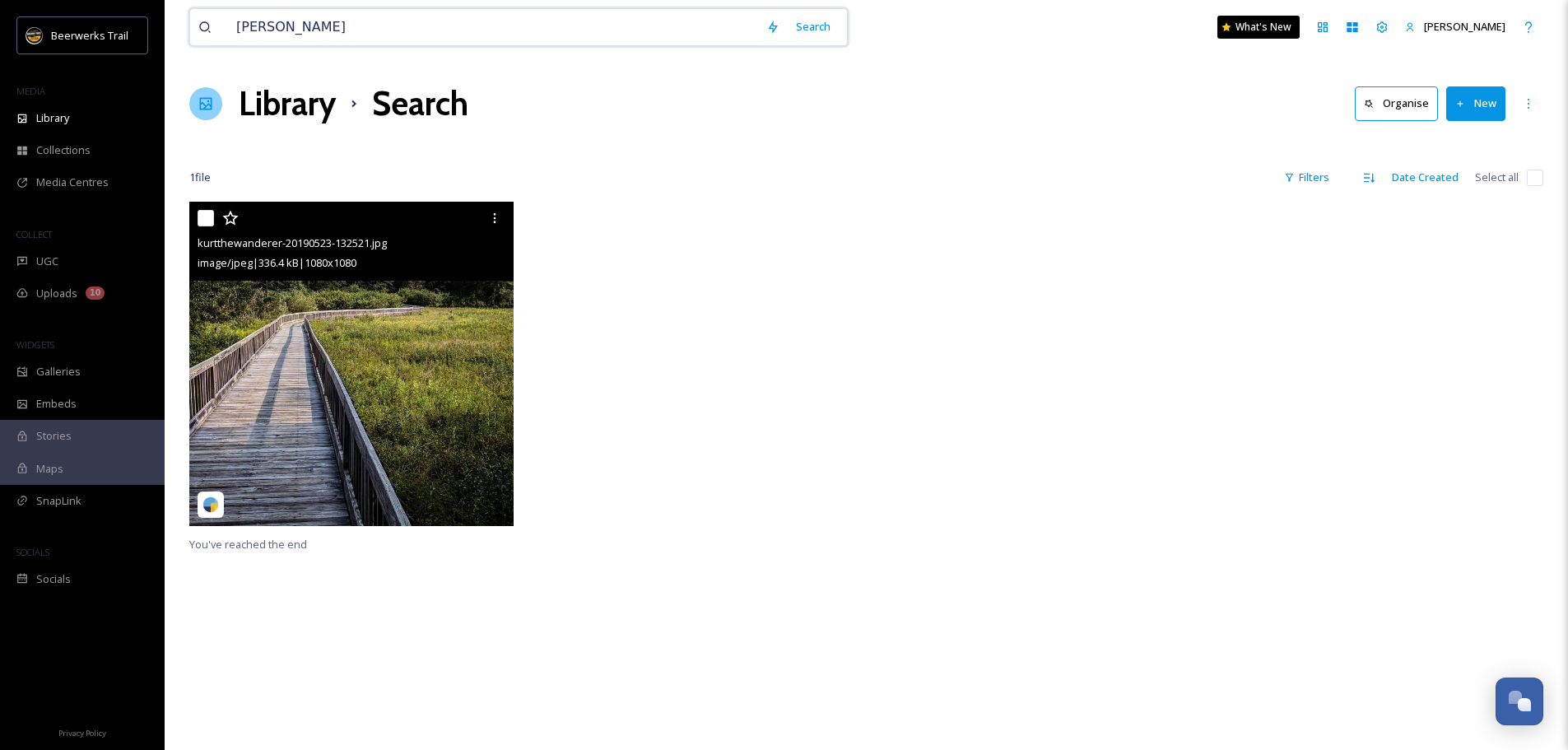
type input "[PERSON_NAME]"
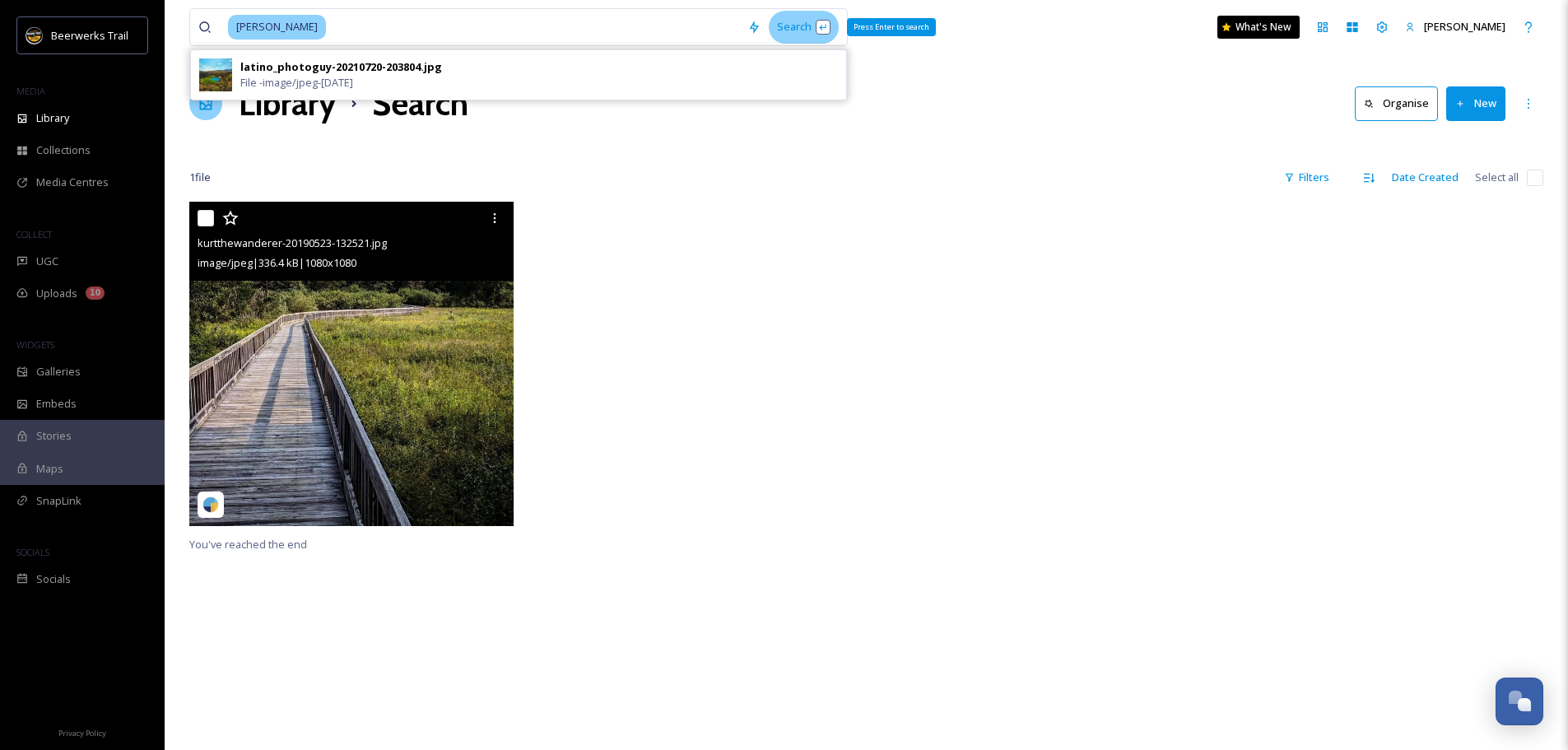
click at [789, 33] on div "Search Press Enter to search" at bounding box center [803, 27] width 70 height 32
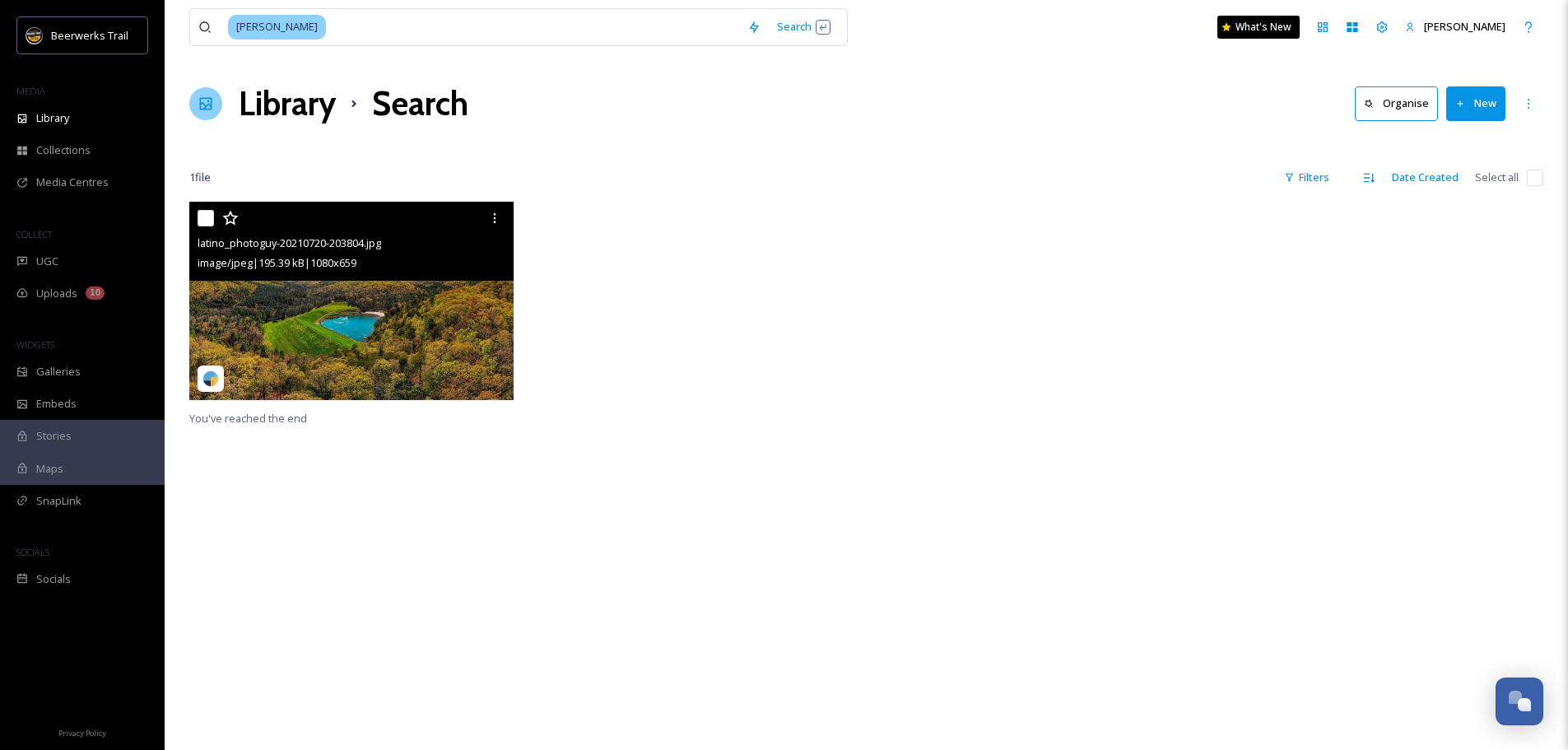
click at [418, 309] on img at bounding box center [352, 300] width 325 height 197
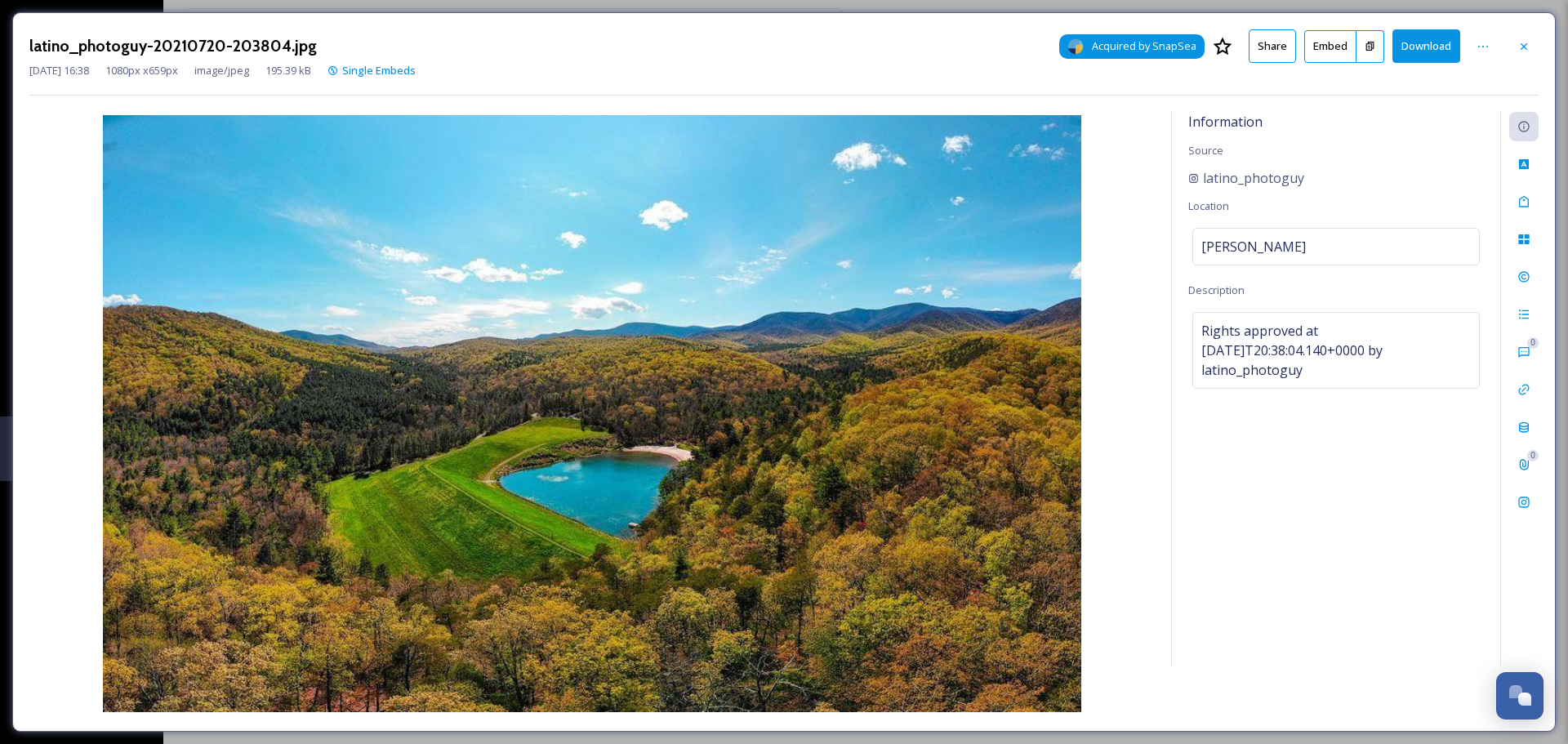
click at [1143, 45] on span "Acquired by SnapSea" at bounding box center [1144, 46] width 105 height 16
click at [1259, 177] on span "latino_photoguy" at bounding box center [1253, 177] width 101 height 19
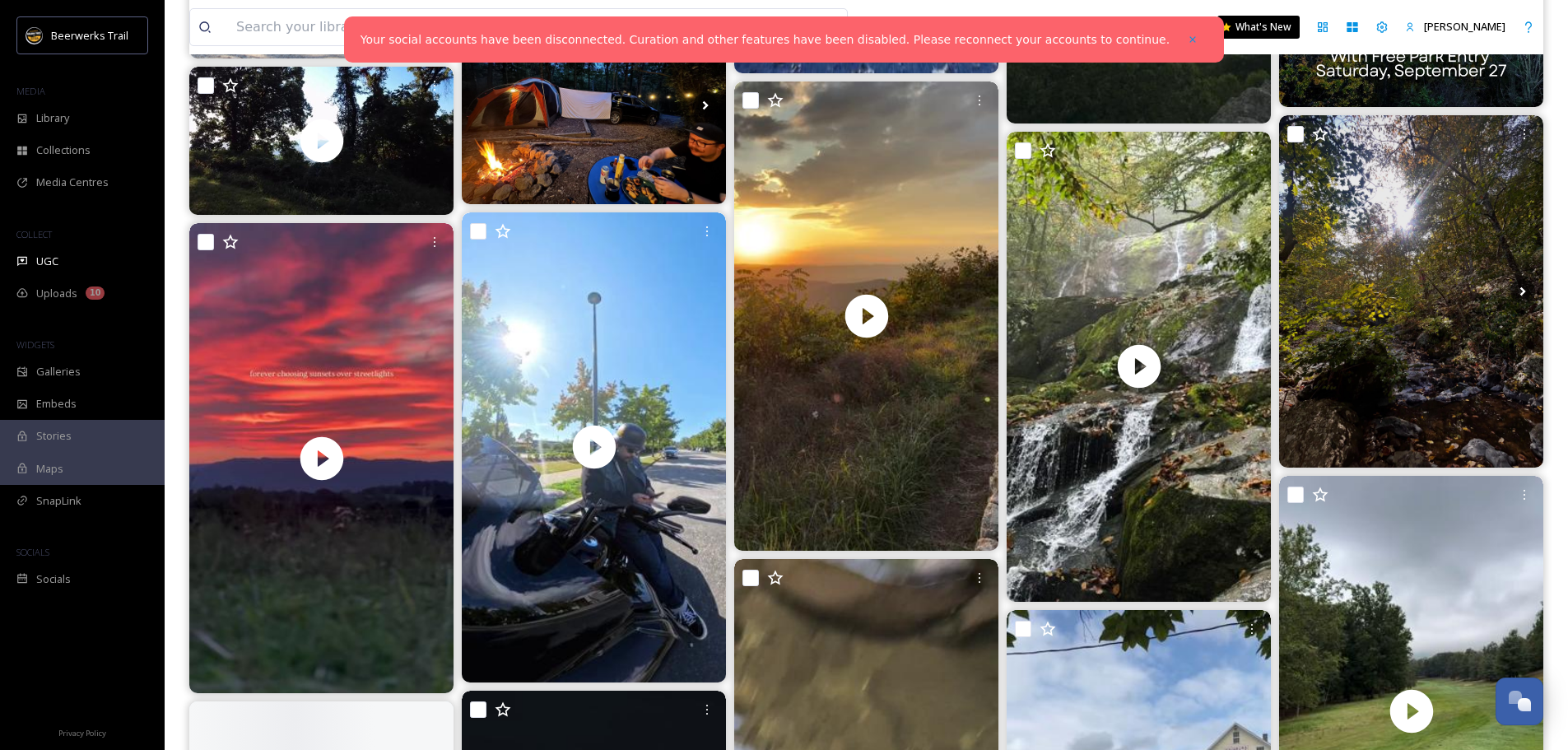
scroll to position [2468, 0]
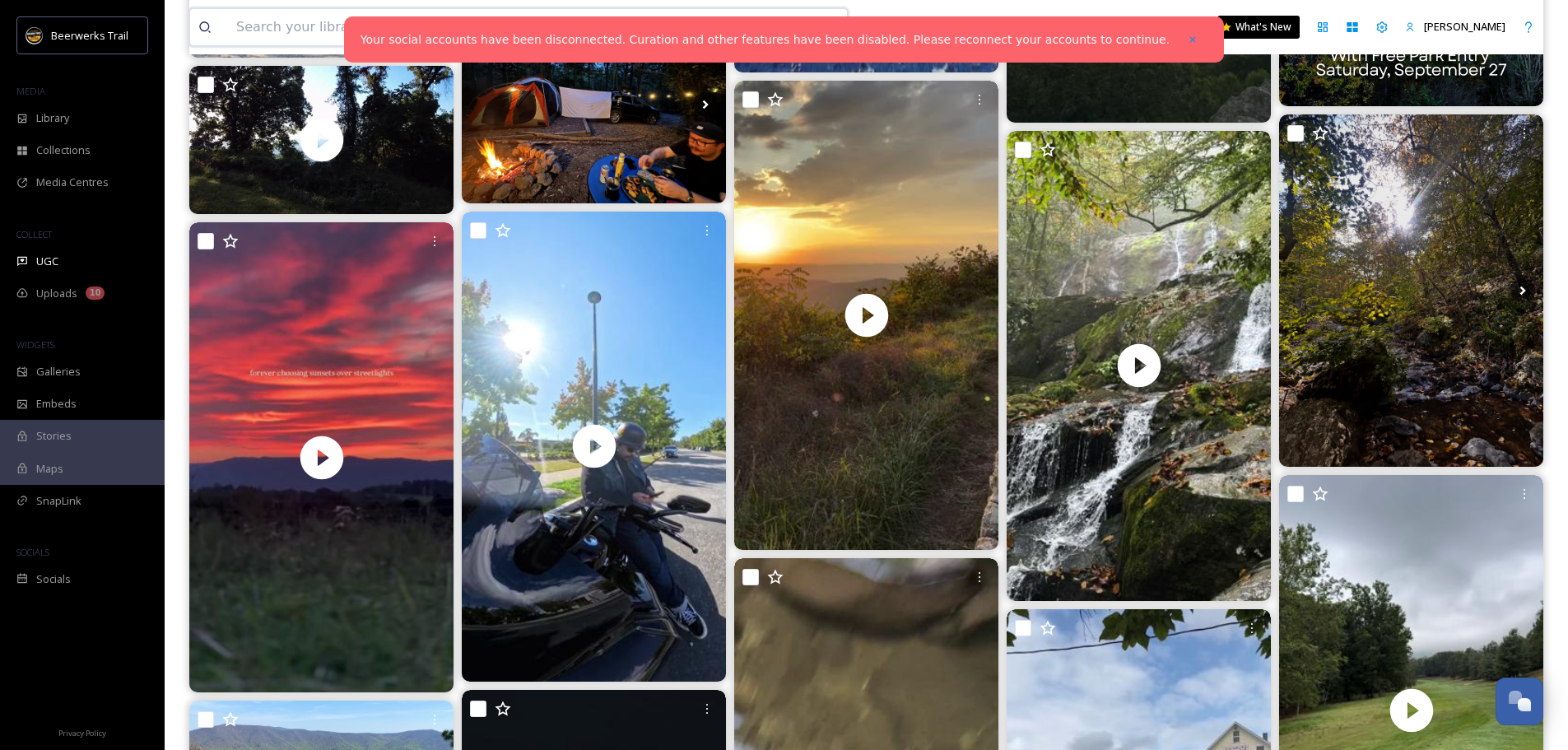
click at [287, 18] on input at bounding box center [470, 27] width 485 height 36
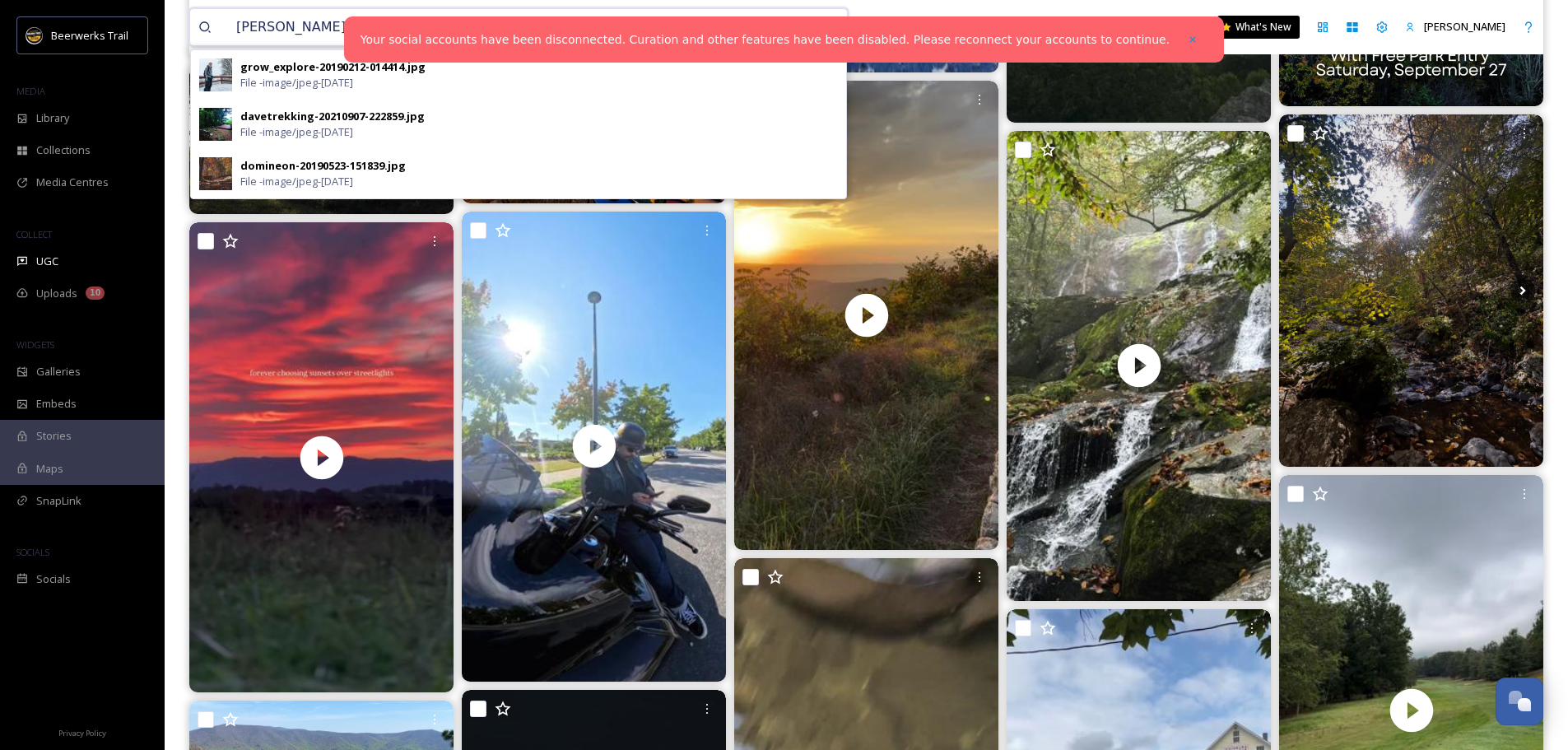
type input "betsy bell"
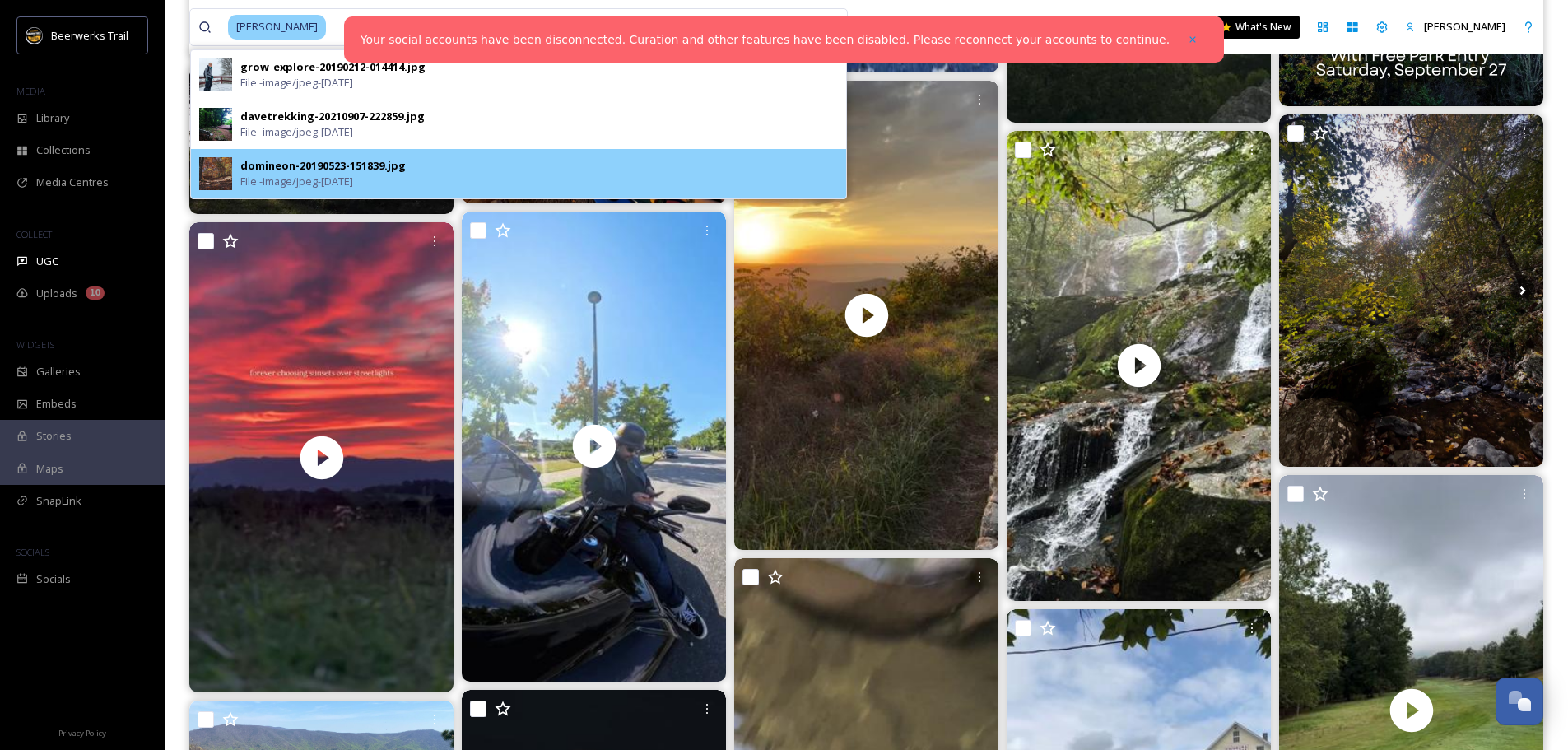
click at [332, 188] on span "File - image/jpeg - May 23 2019" at bounding box center [297, 181] width 113 height 16
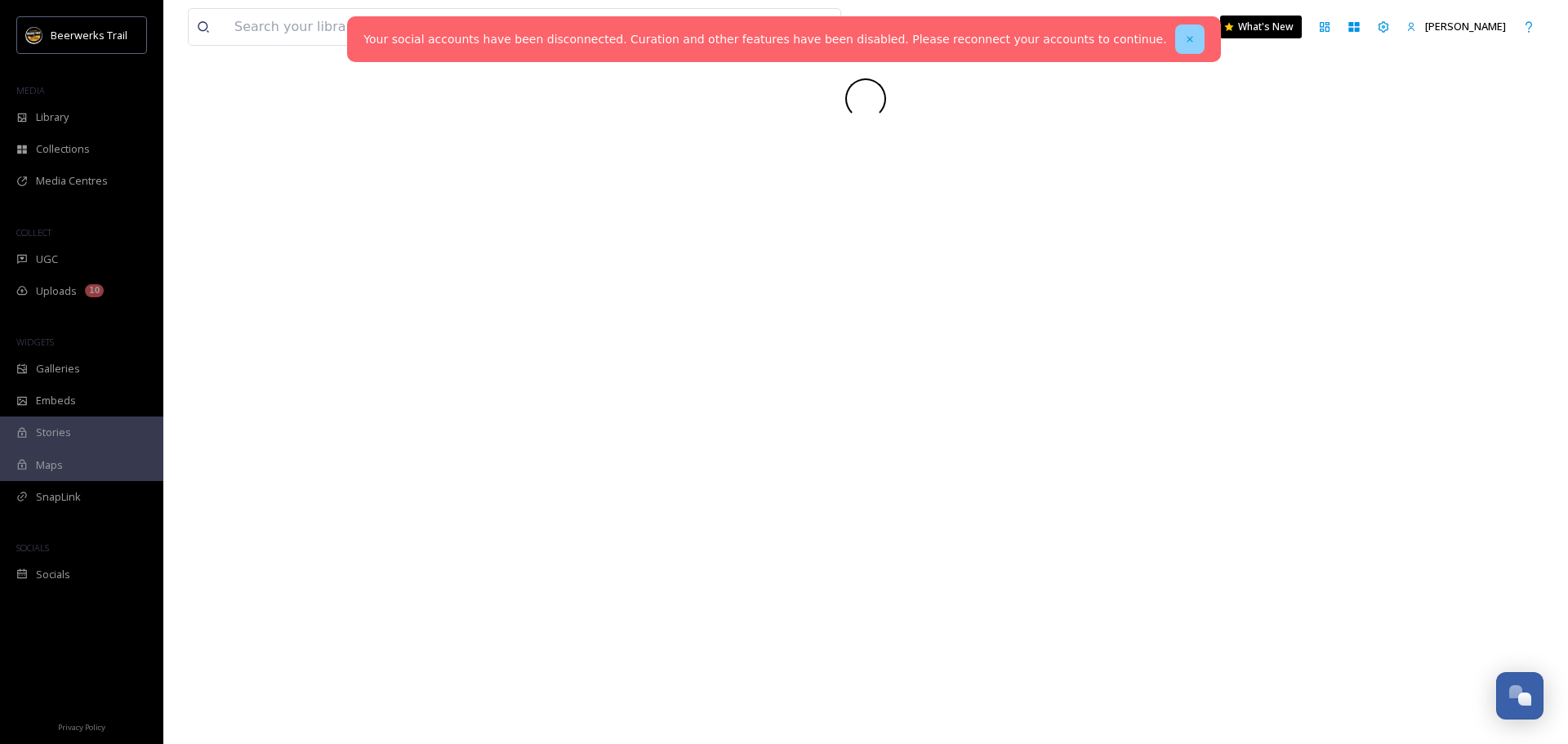
click at [1184, 43] on icon at bounding box center [1190, 39] width 12 height 12
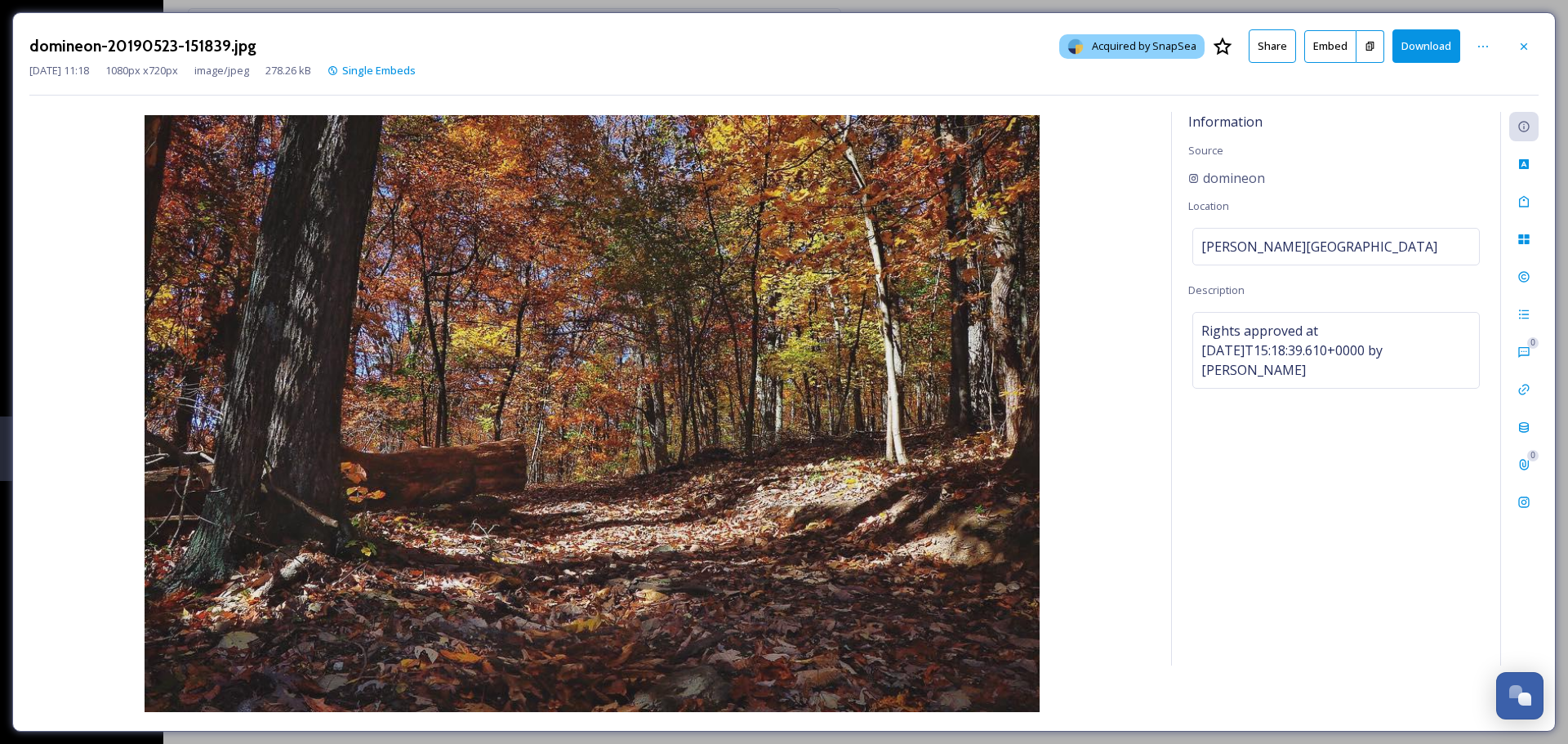
click at [1440, 49] on button "Download" at bounding box center [1426, 46] width 68 height 33
click at [1529, 46] on icon at bounding box center [1524, 47] width 13 height 13
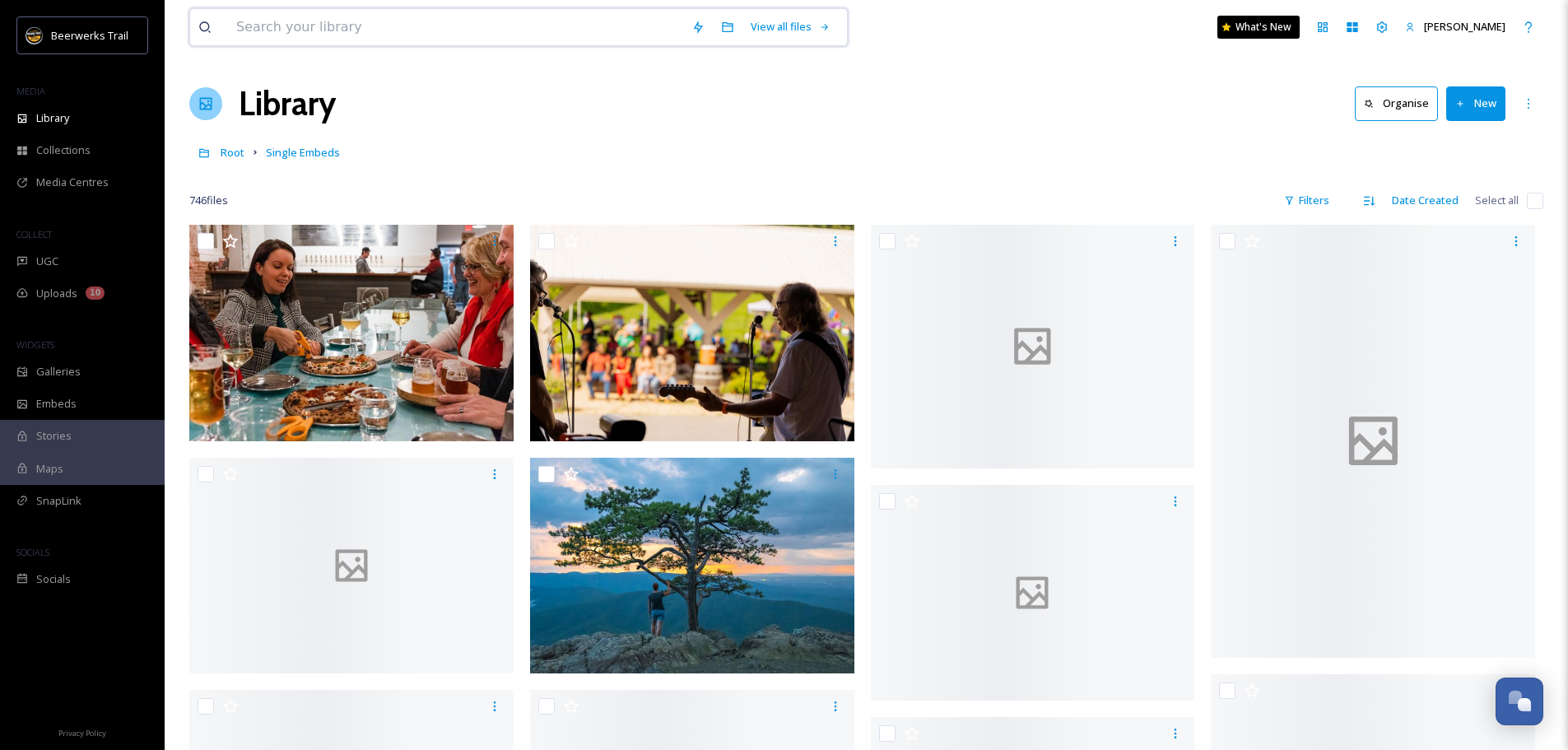
click at [433, 42] on input at bounding box center [455, 27] width 455 height 36
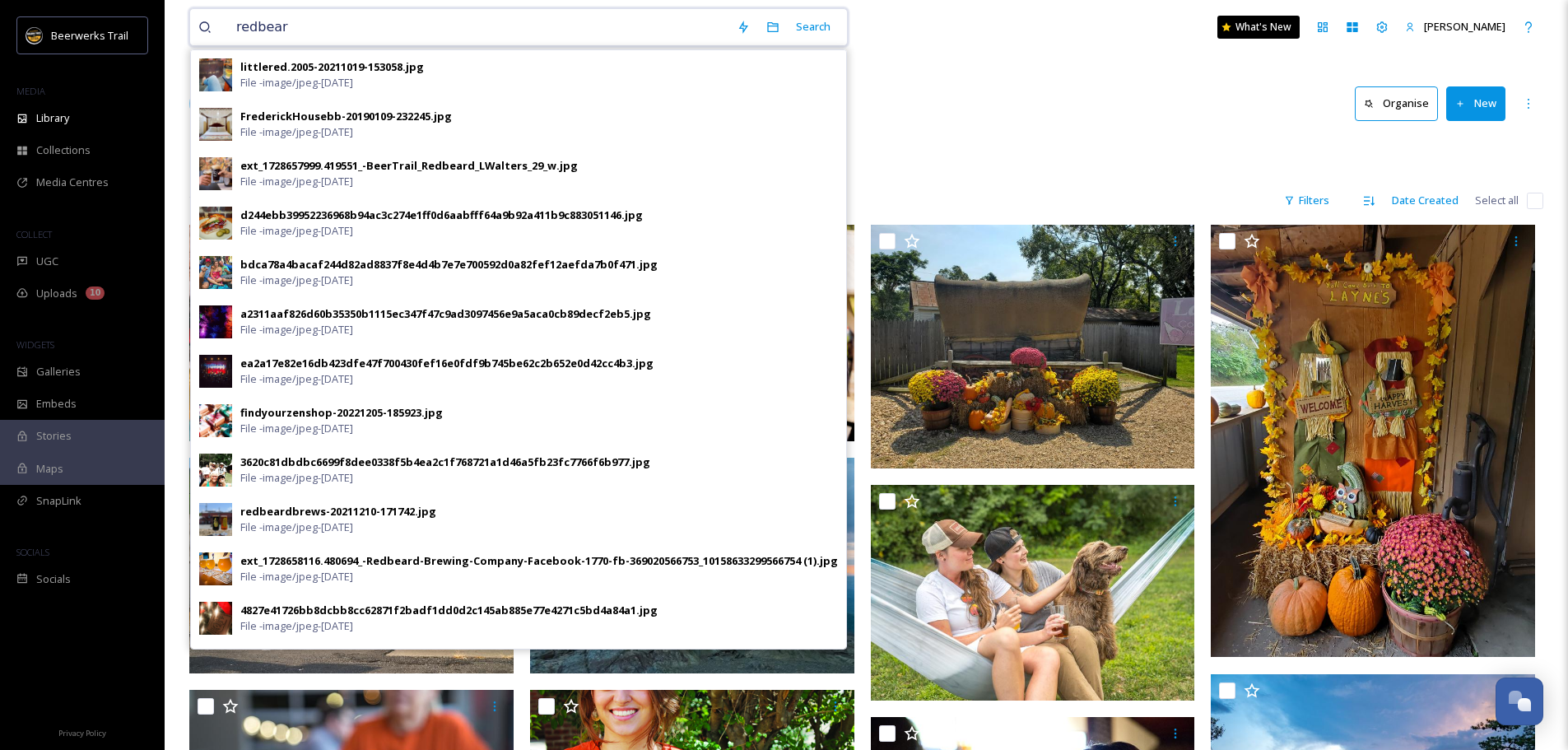
type input "redbeard"
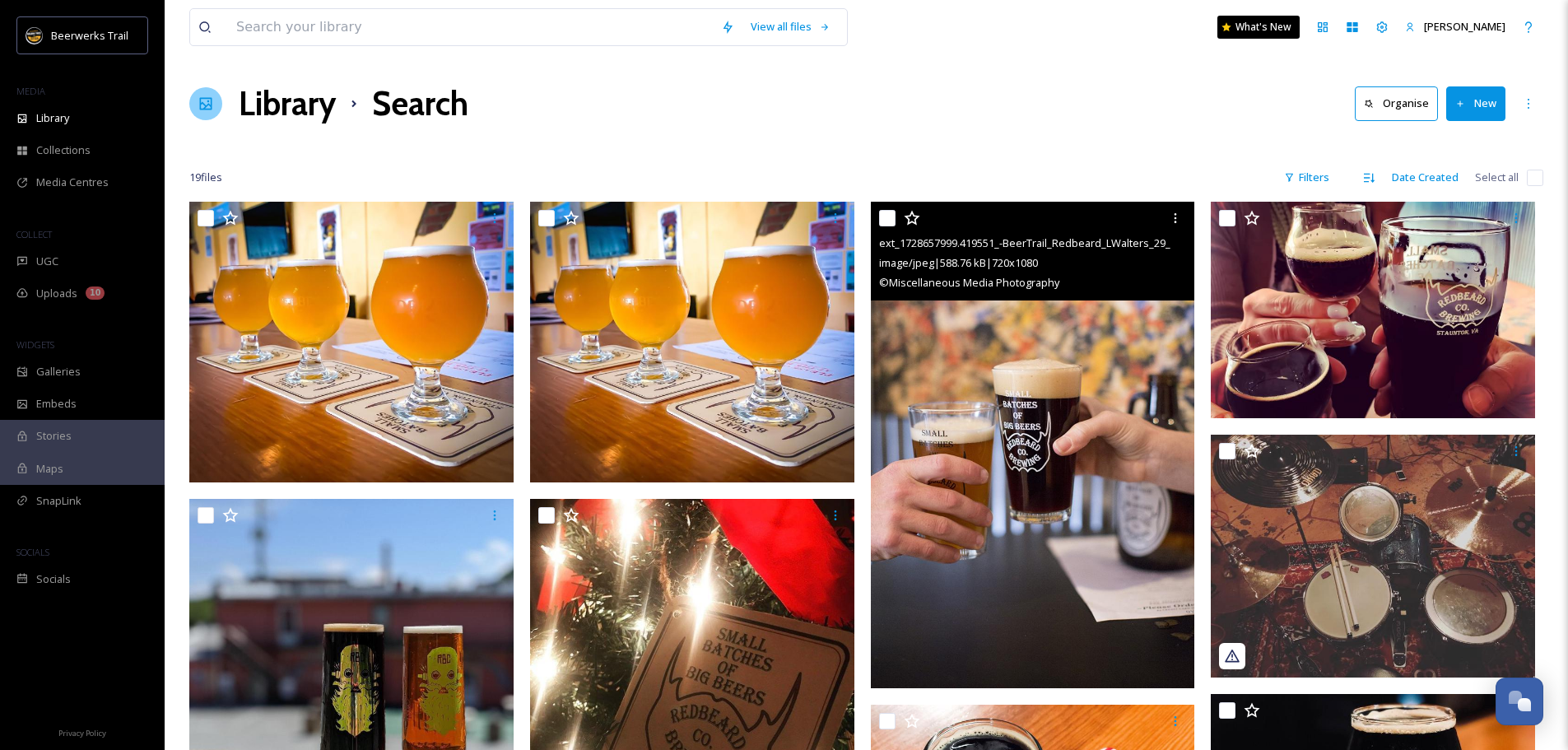
click at [1077, 332] on img at bounding box center [1033, 444] width 325 height 486
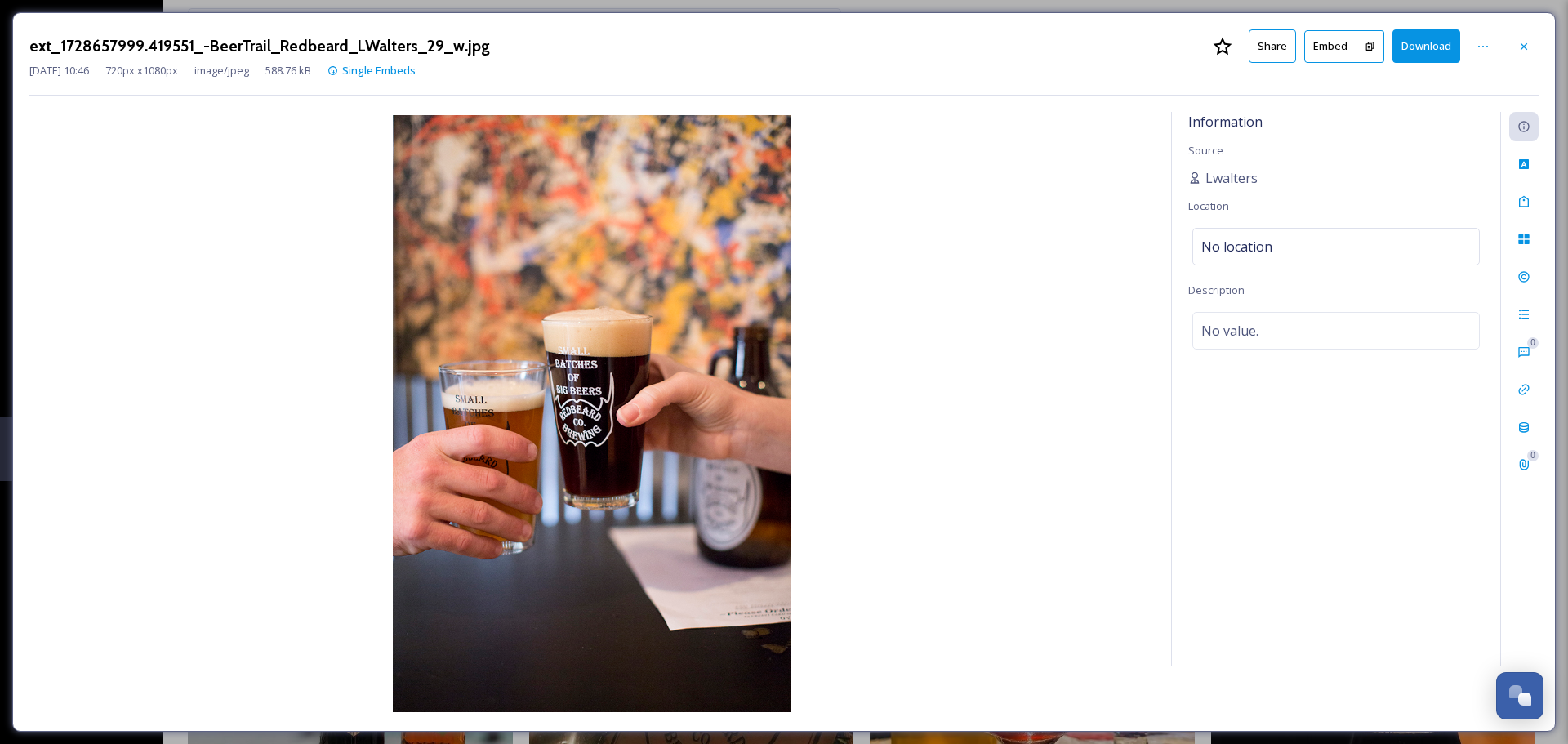
click at [1416, 43] on button "Download" at bounding box center [1426, 46] width 68 height 33
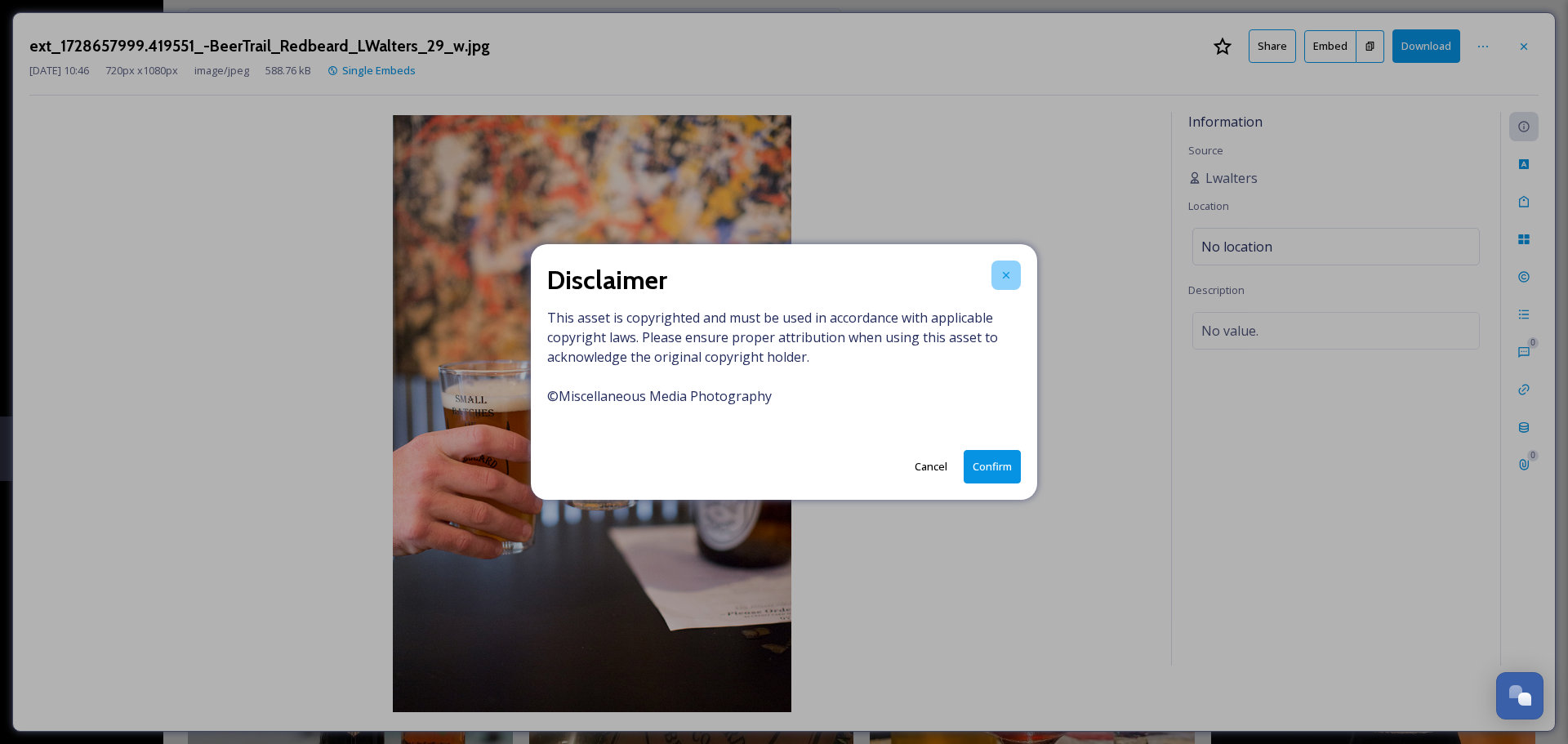
click at [1015, 269] on div at bounding box center [1005, 274] width 29 height 29
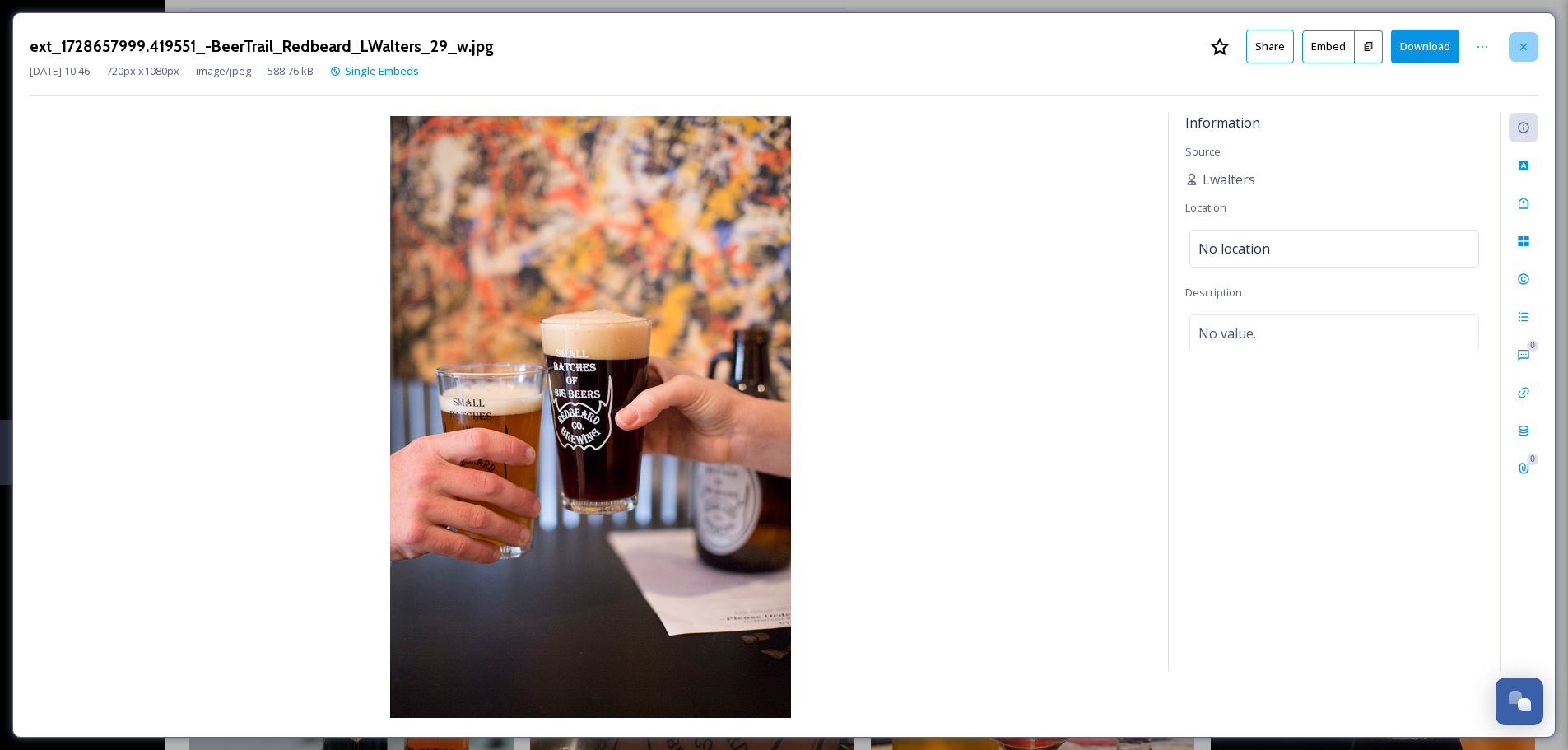
click at [1525, 51] on icon at bounding box center [1524, 47] width 13 height 13
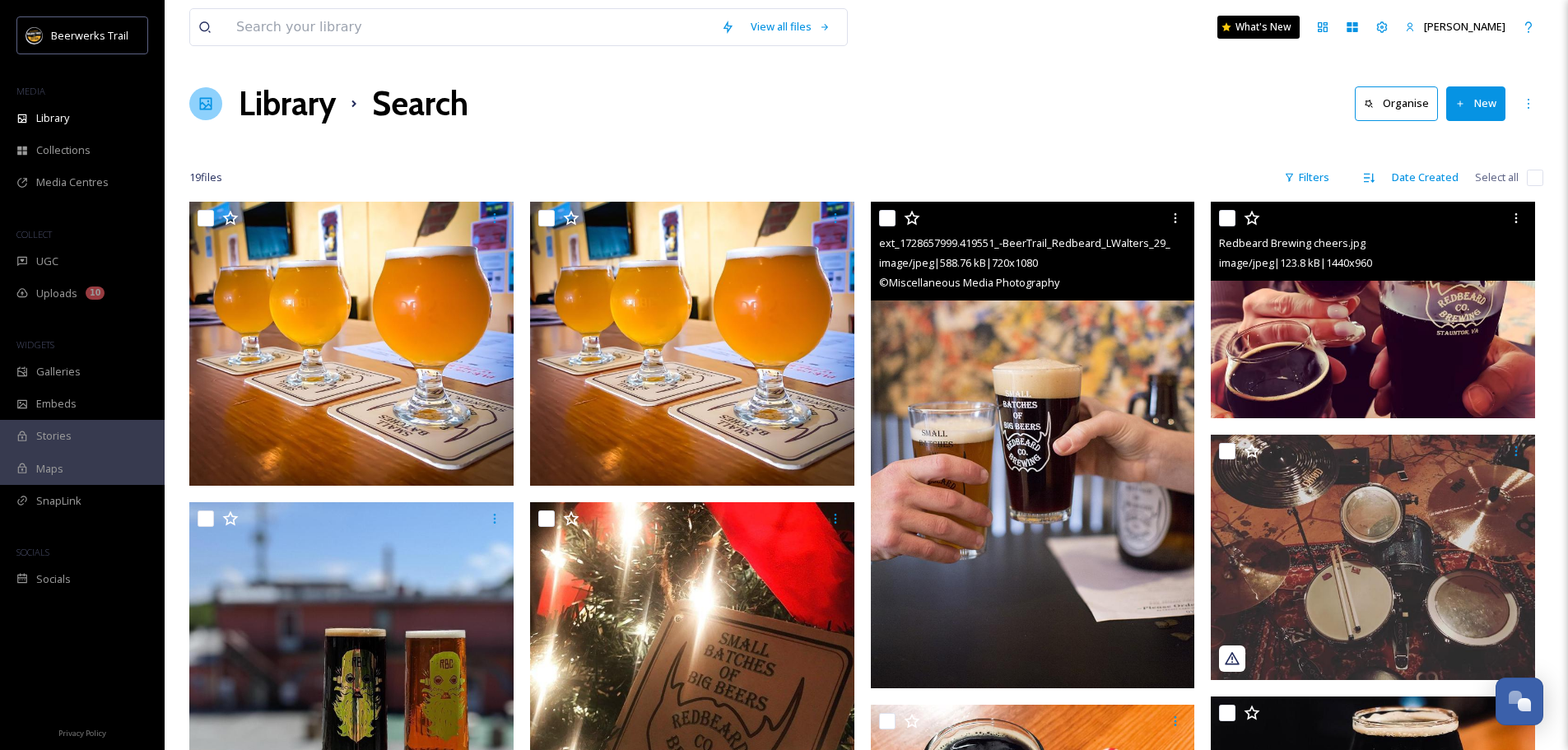
scroll to position [83, 0]
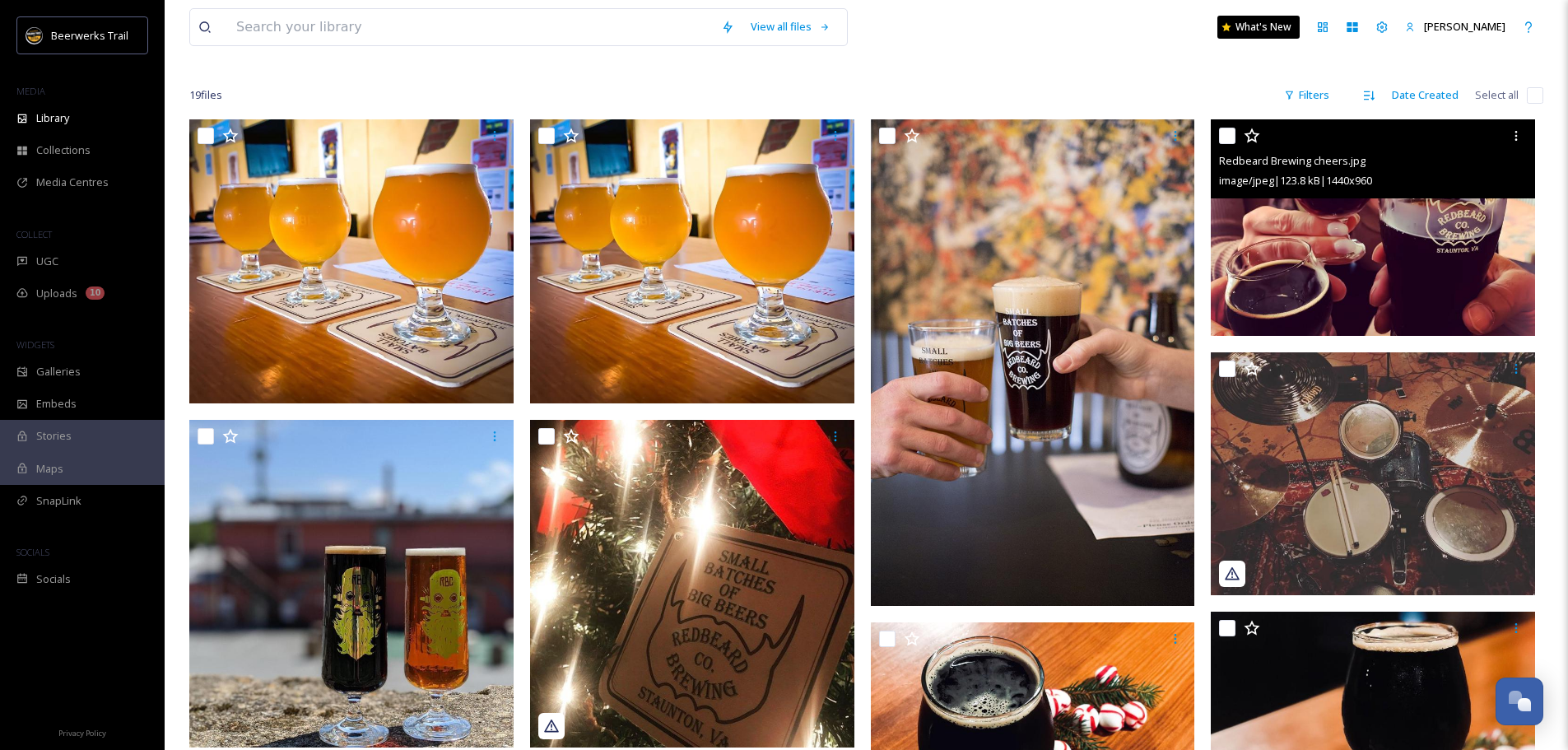
click at [1297, 246] on img at bounding box center [1372, 228] width 325 height 217
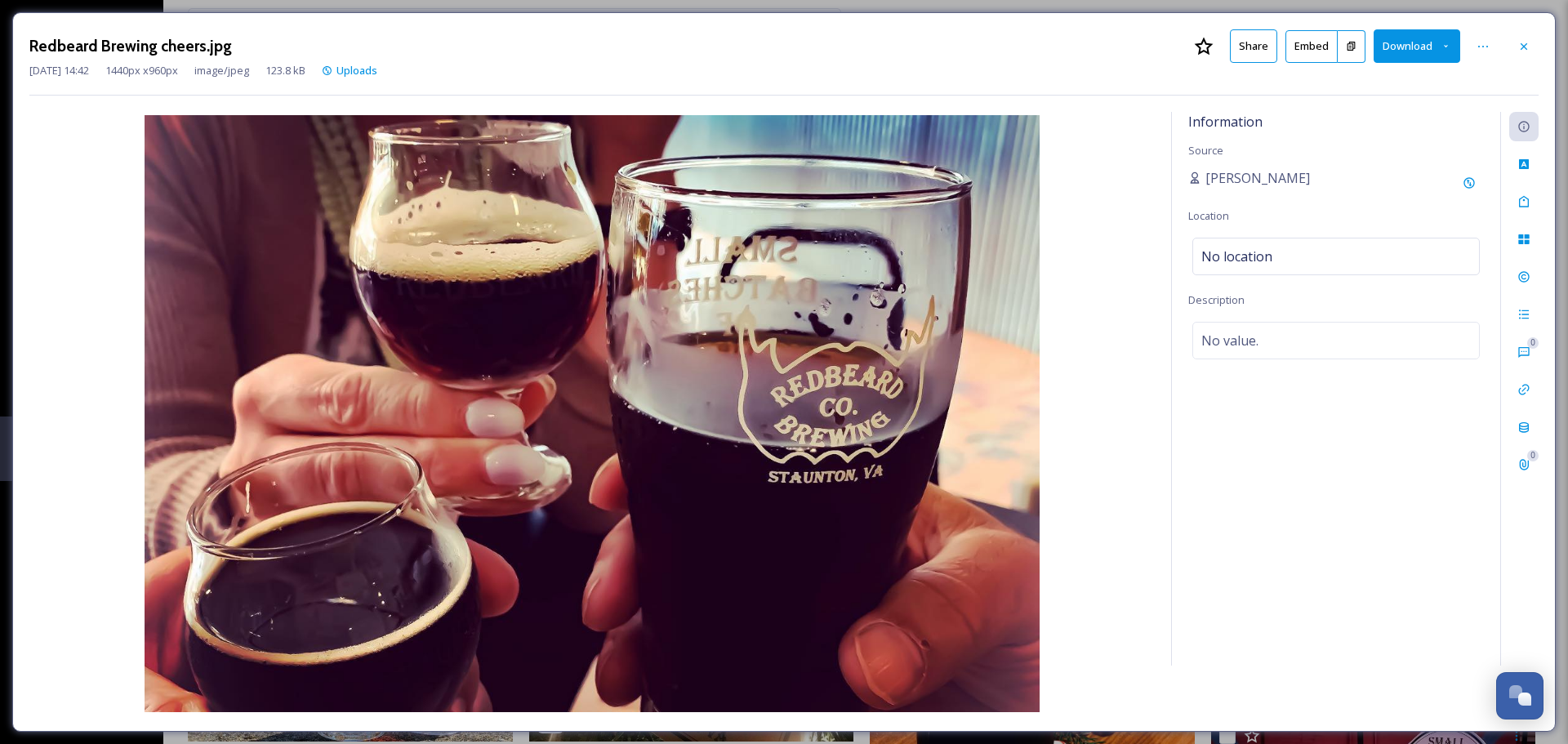
click at [1418, 47] on button "Download" at bounding box center [1417, 46] width 87 height 33
click at [1382, 87] on span "Download Original (1440 x 960)" at bounding box center [1375, 84] width 149 height 16
drag, startPoint x: 1384, startPoint y: 584, endPoint x: 1455, endPoint y: 418, distance: 180.5
click at [1384, 584] on div "Information Source Jessica Williams Location No location Description No value." at bounding box center [1336, 389] width 329 height 553
click at [1520, 52] on icon at bounding box center [1524, 47] width 13 height 13
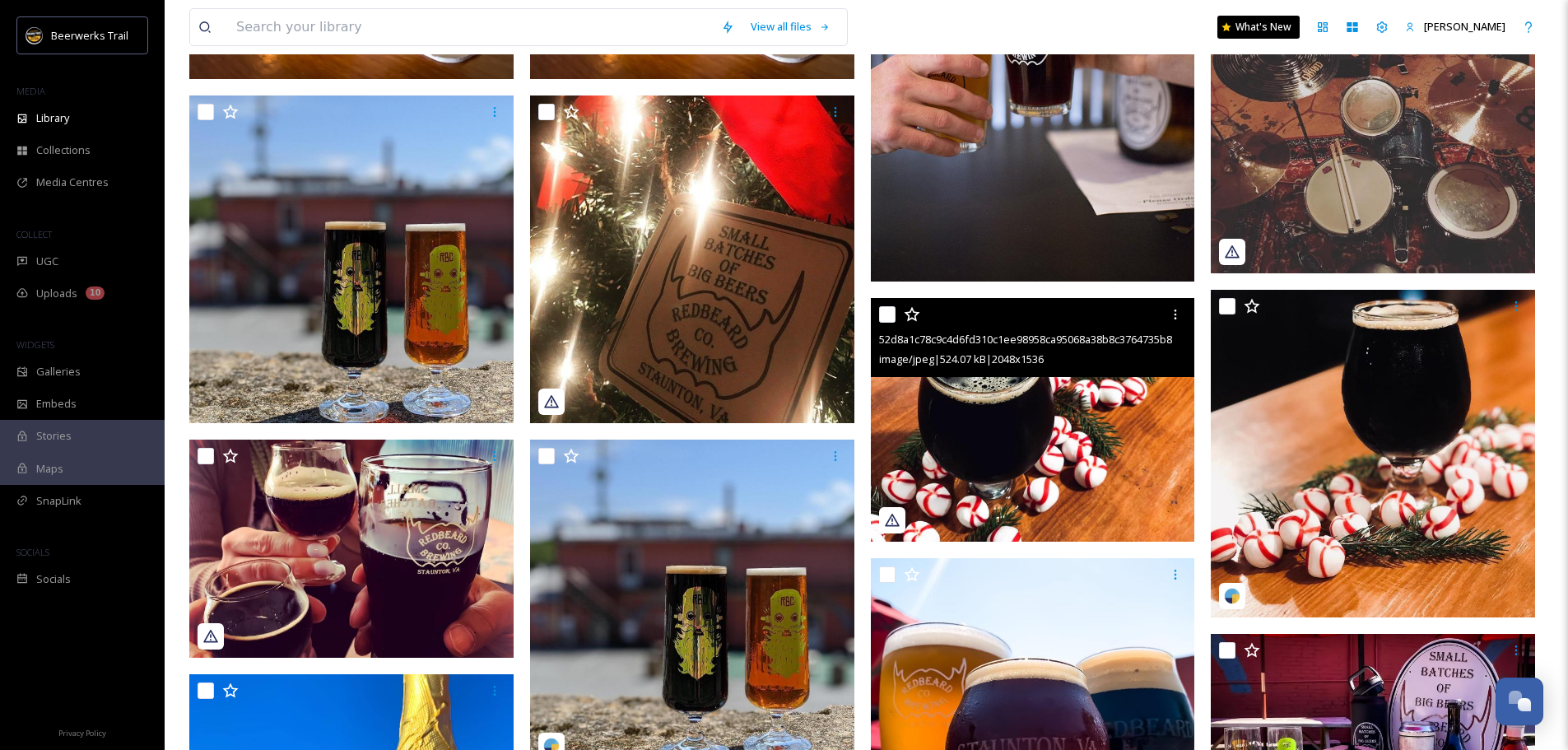
scroll to position [494, 0]
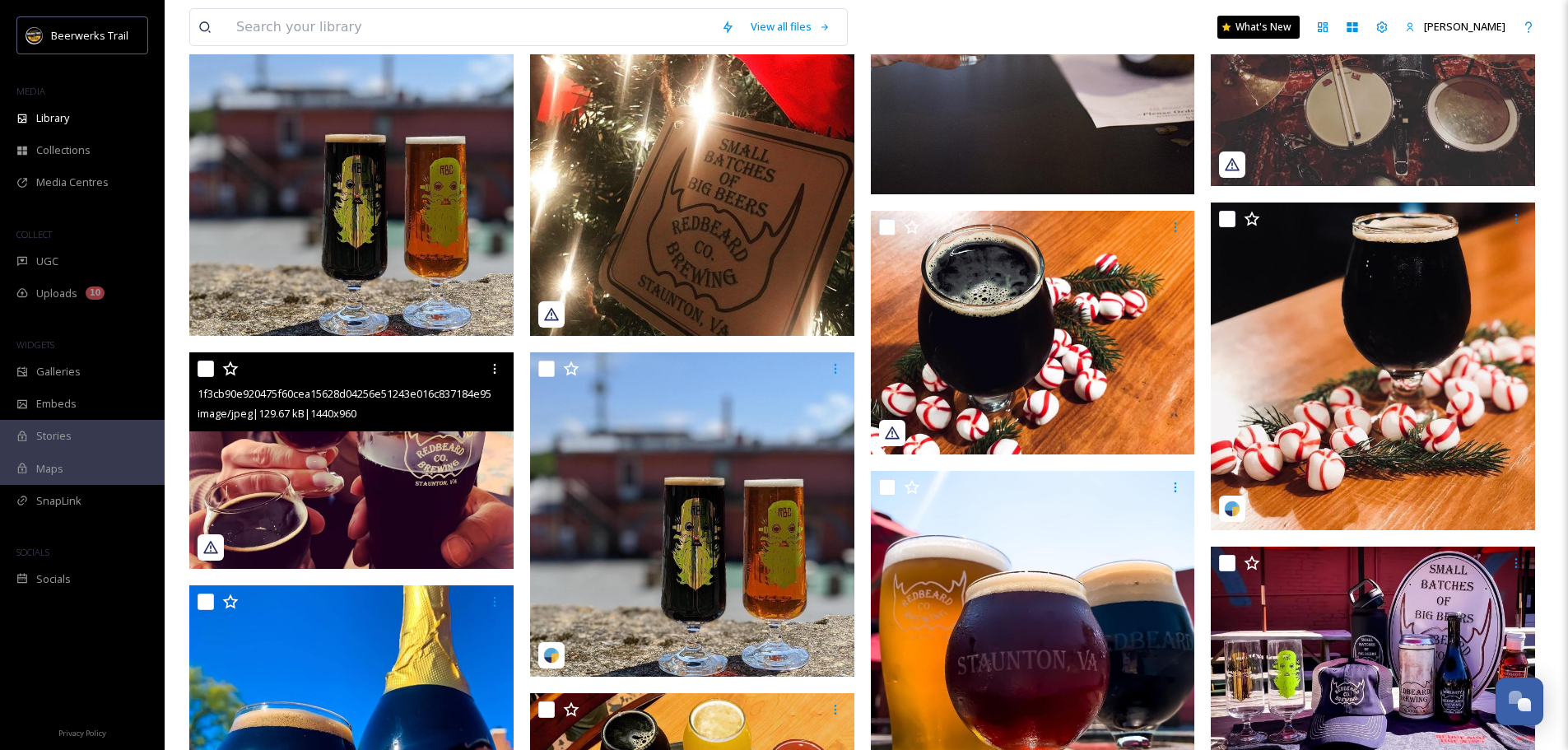
click at [293, 501] on img at bounding box center [352, 460] width 325 height 217
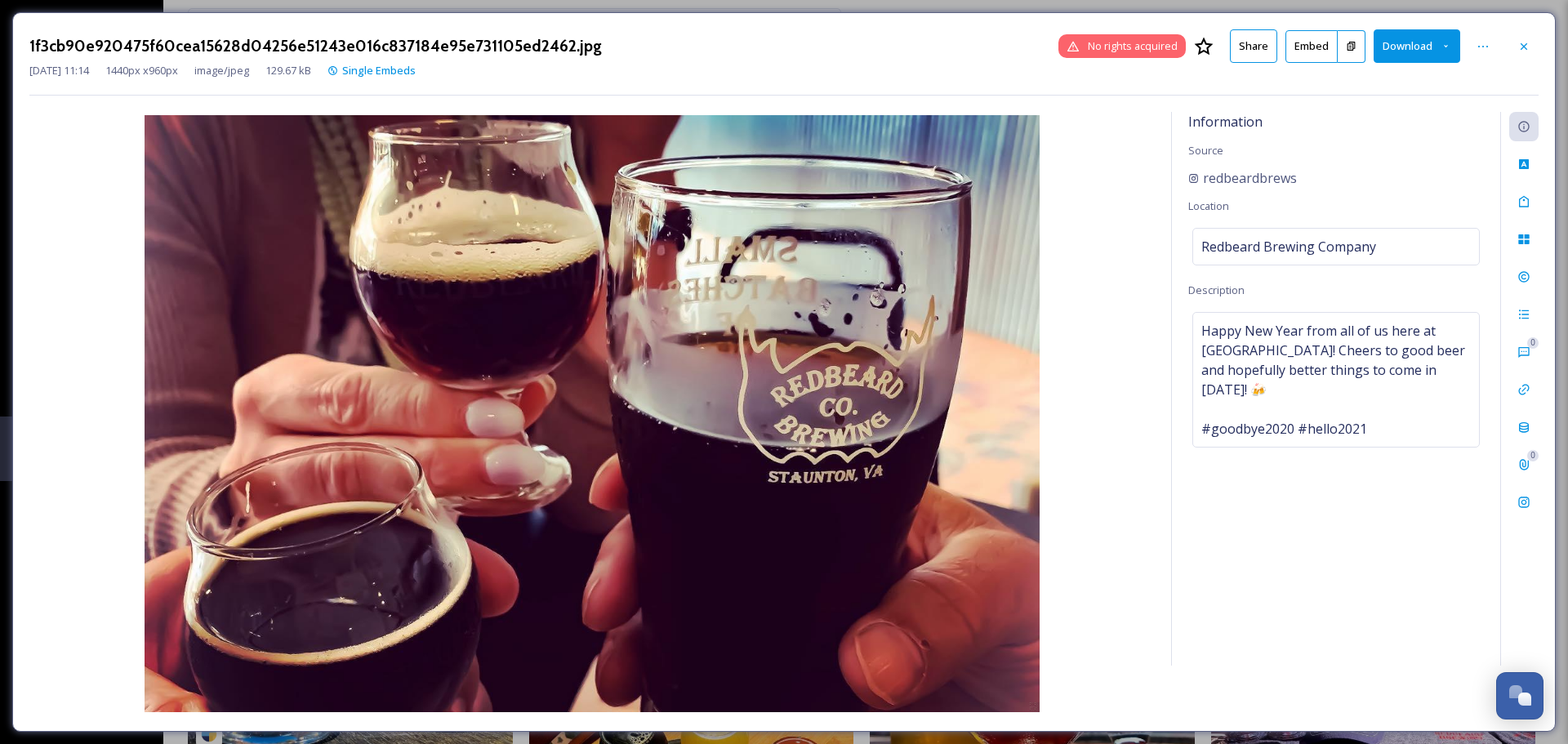
click at [1527, 30] on div "1f3cb90e920475f60cea15628d04256e51243e016c837184e95e731105ed2462.jpg No rights …" at bounding box center [784, 46] width 1509 height 33
click at [1526, 40] on icon at bounding box center [1524, 47] width 13 height 13
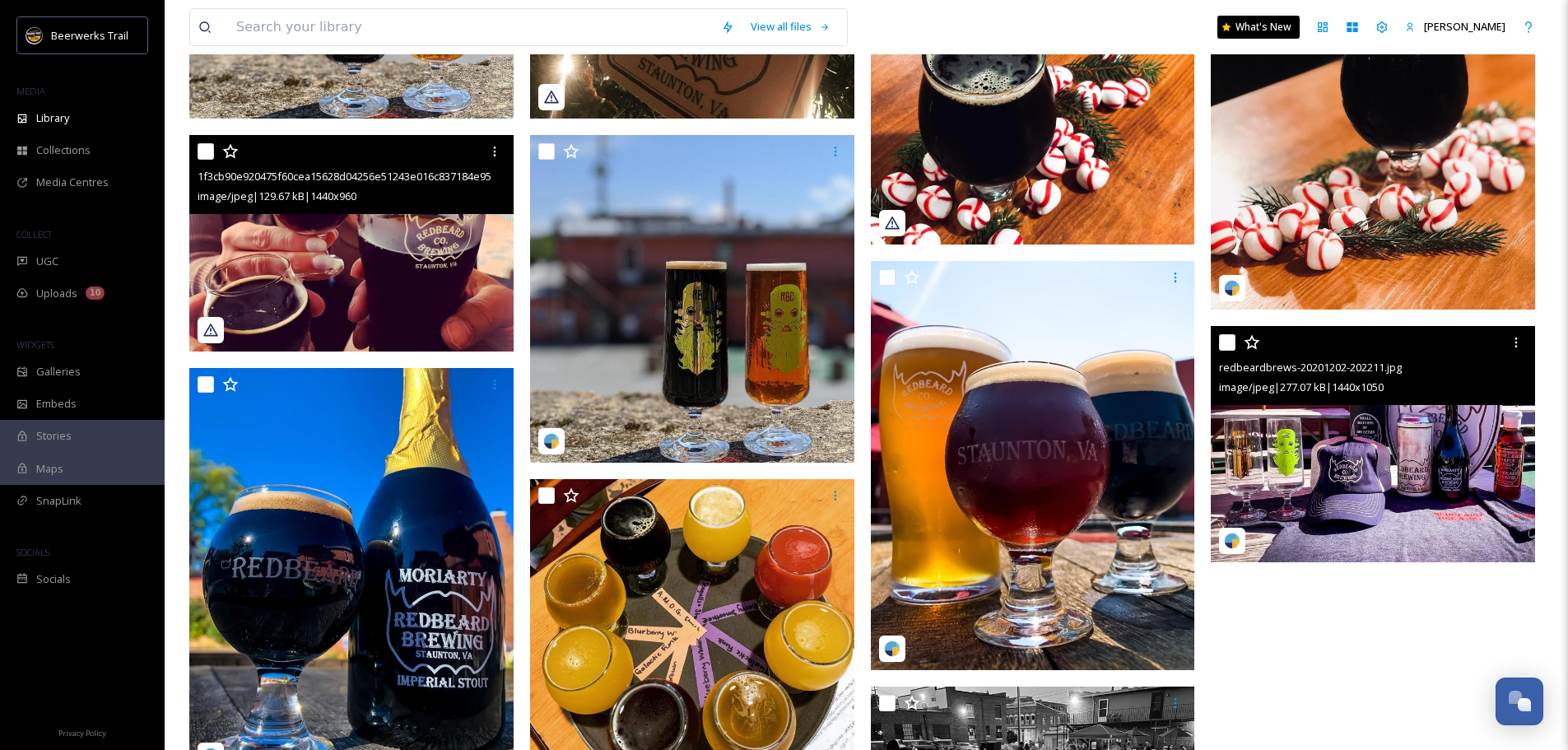
scroll to position [741, 0]
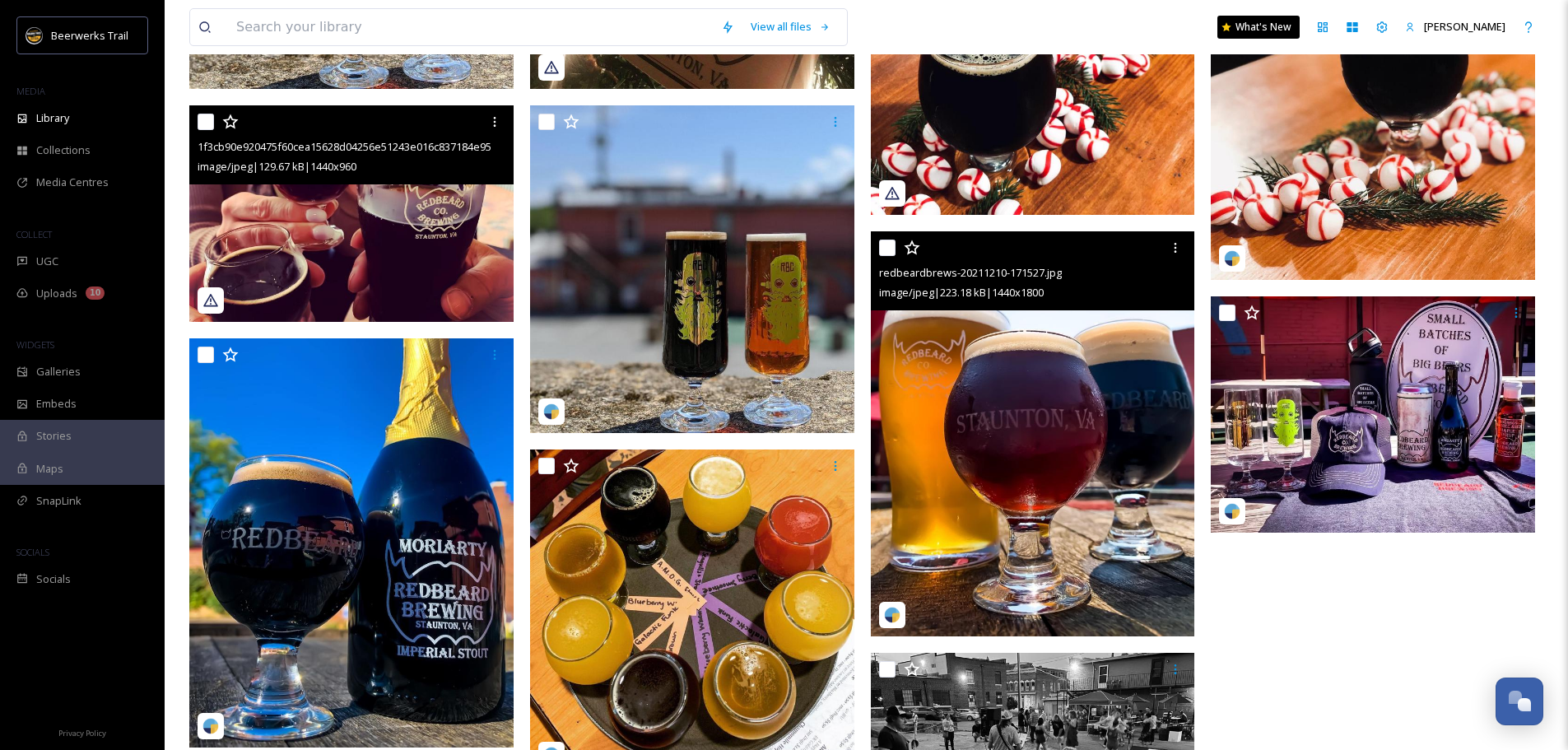
click at [1177, 411] on img at bounding box center [1033, 433] width 325 height 405
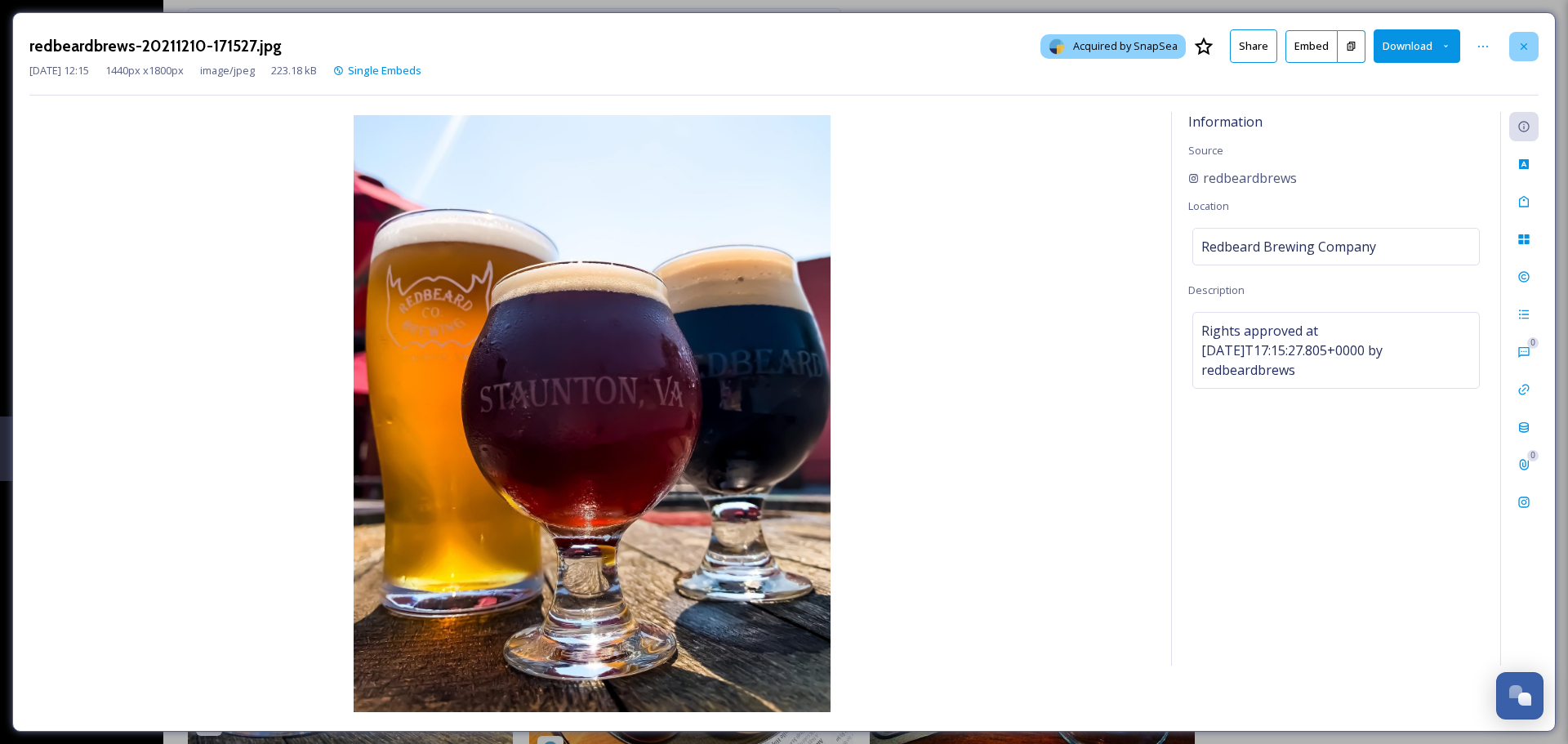
click at [1529, 40] on icon at bounding box center [1524, 47] width 13 height 13
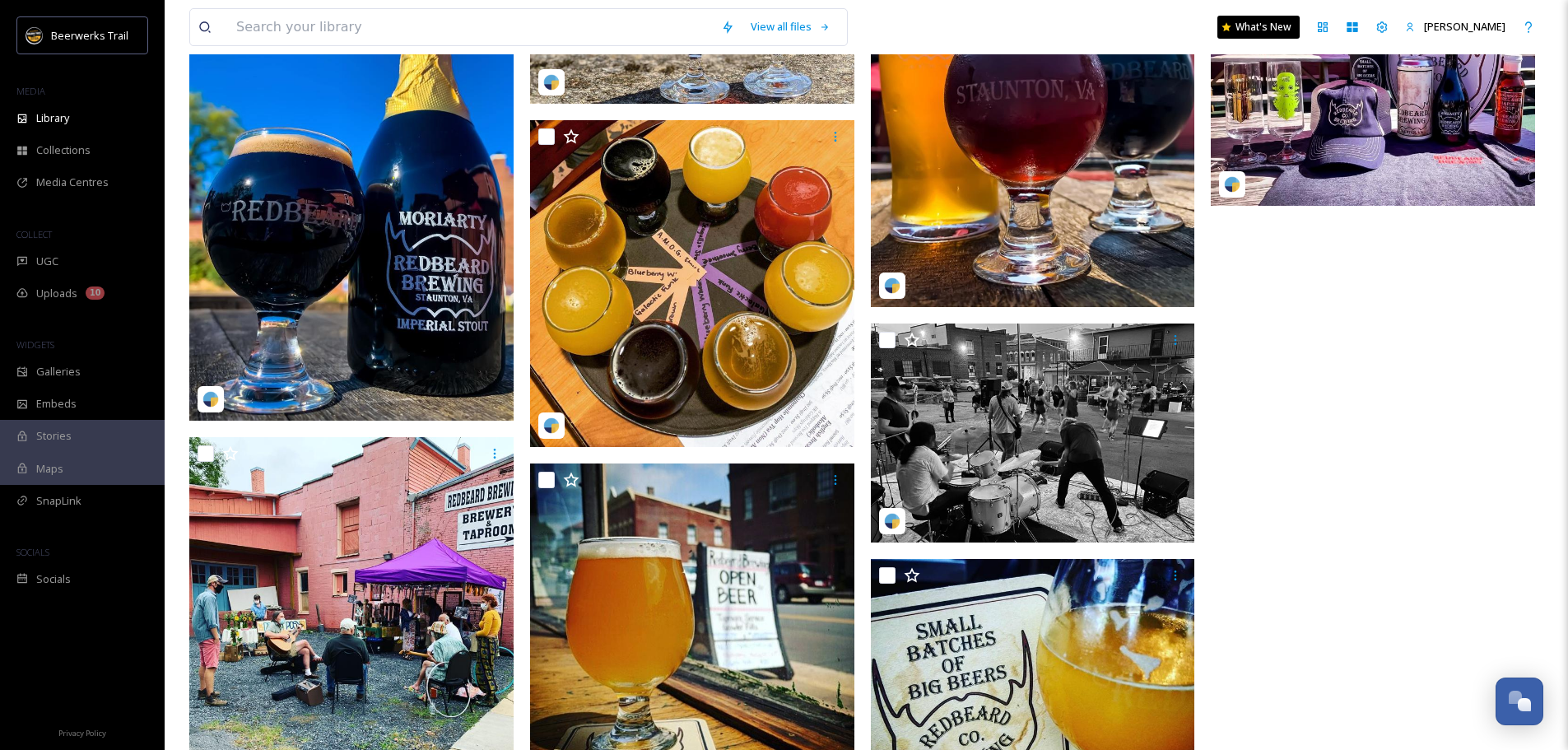
scroll to position [1235, 0]
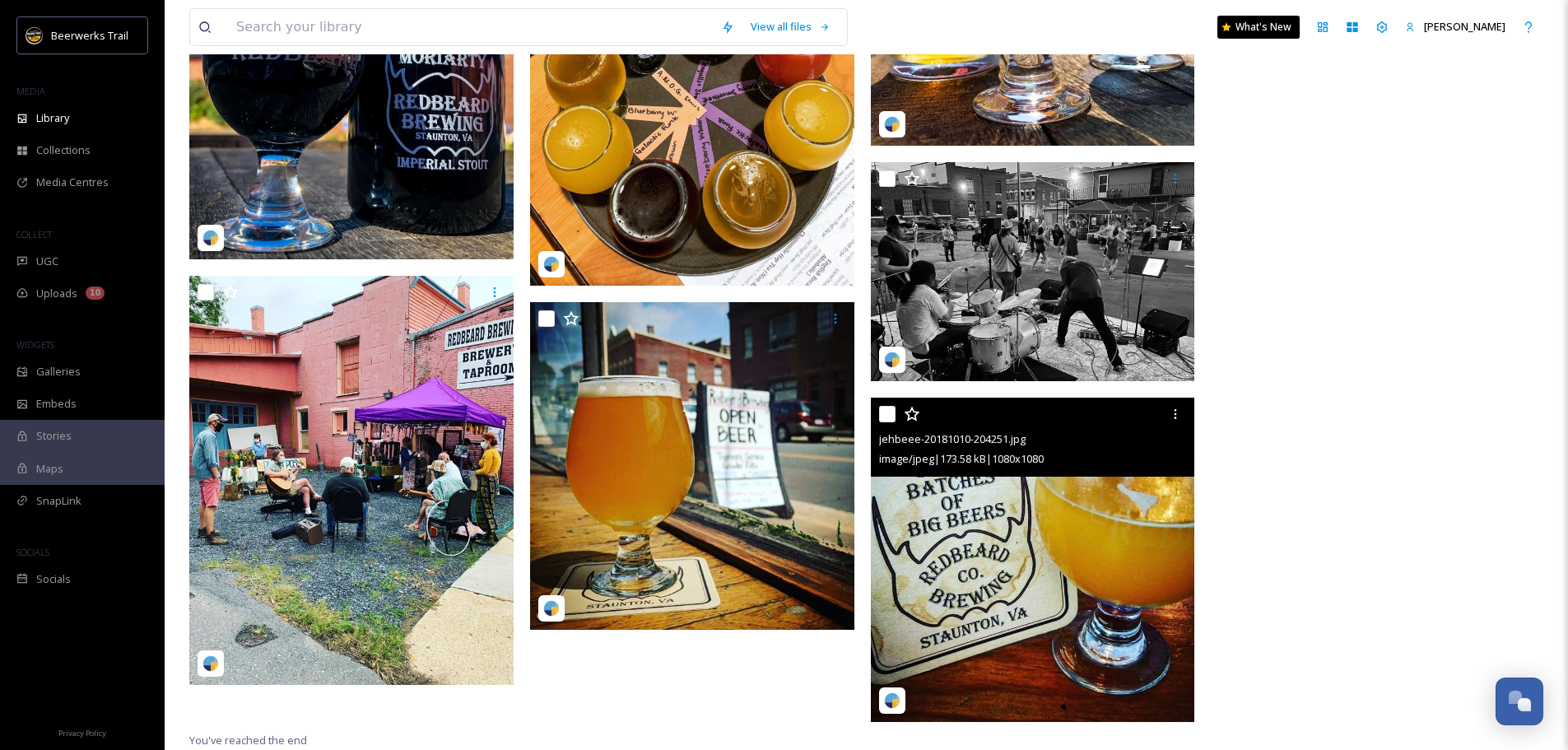
click at [1125, 522] on img at bounding box center [1033, 560] width 325 height 324
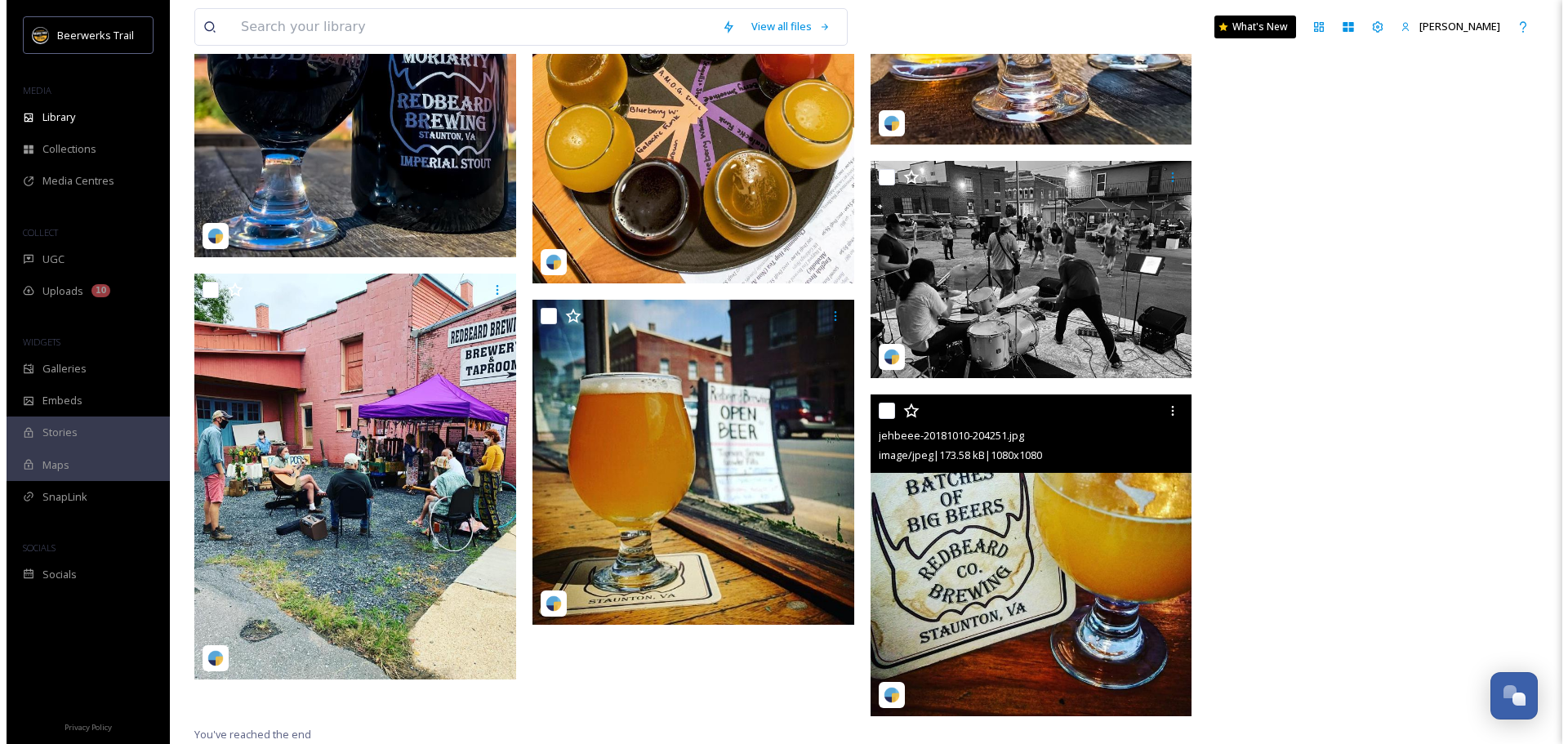
scroll to position [1185, 0]
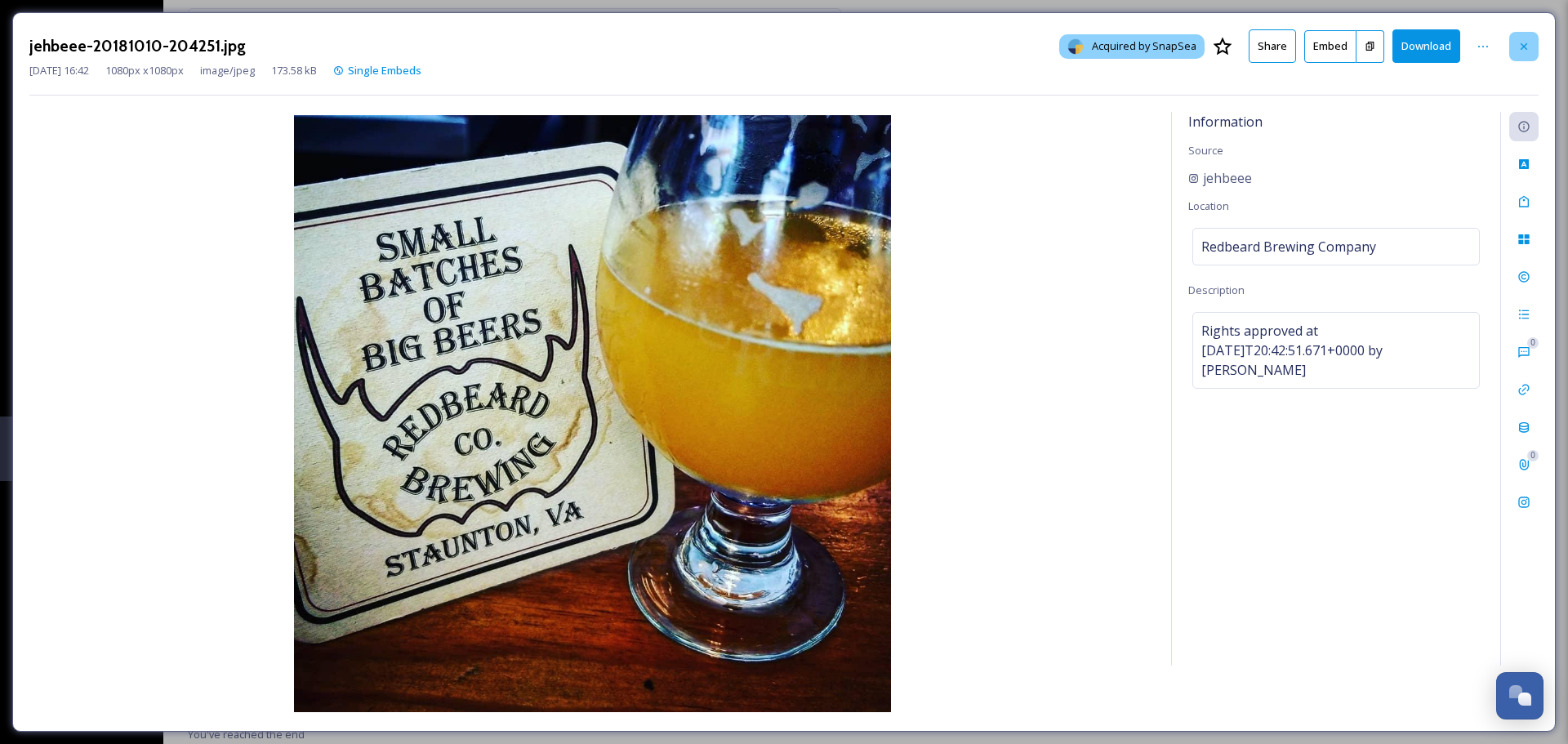
click at [1527, 46] on icon at bounding box center [1524, 47] width 13 height 13
